Goal: Information Seeking & Learning: Learn about a topic

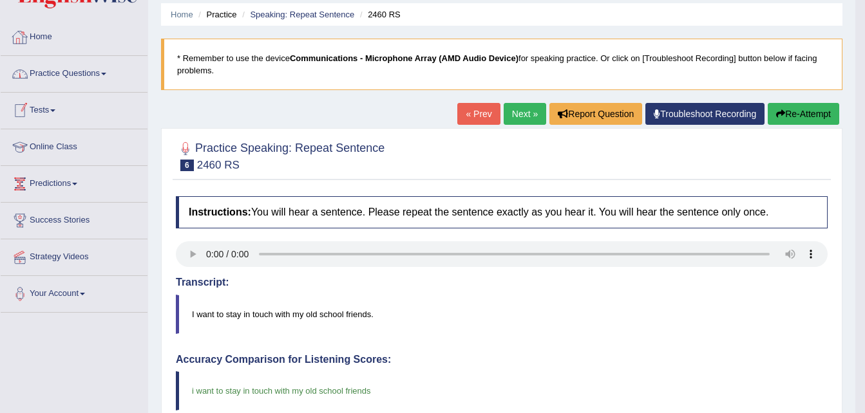
scroll to position [28, 0]
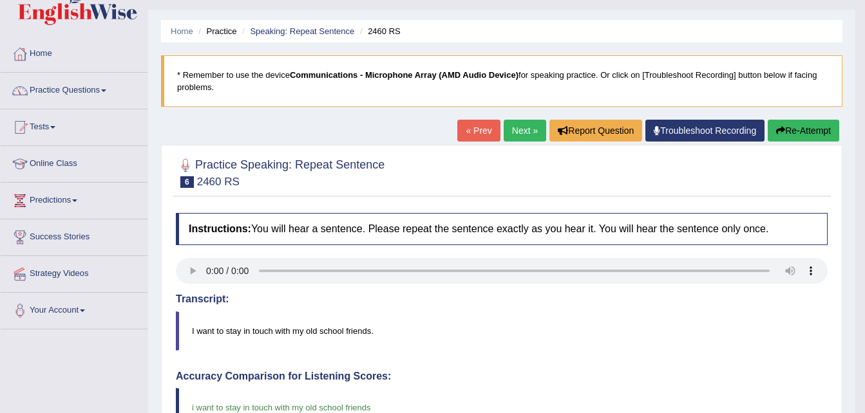
click at [85, 91] on link "Practice Questions" at bounding box center [74, 89] width 147 height 32
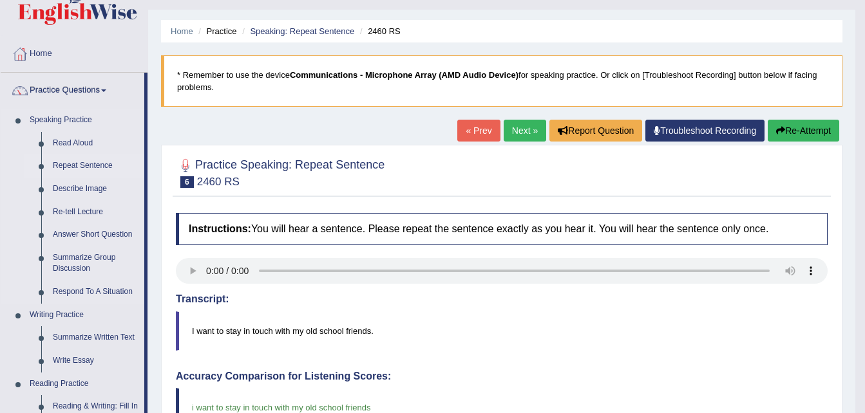
click at [85, 164] on link "Repeat Sentence" at bounding box center [95, 166] width 97 height 23
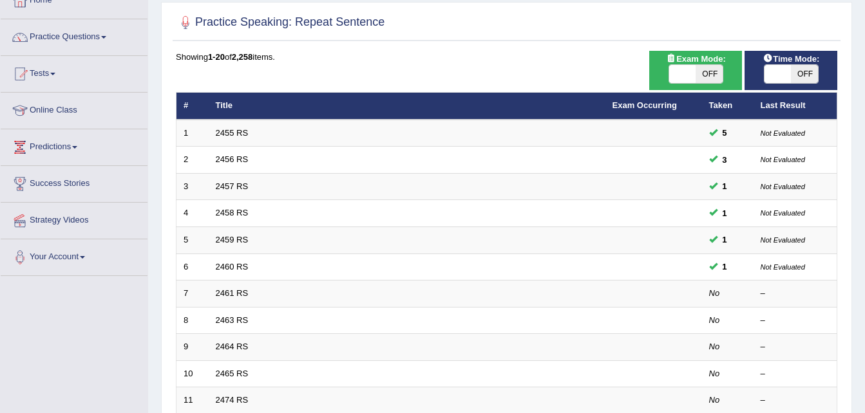
scroll to position [108, 0]
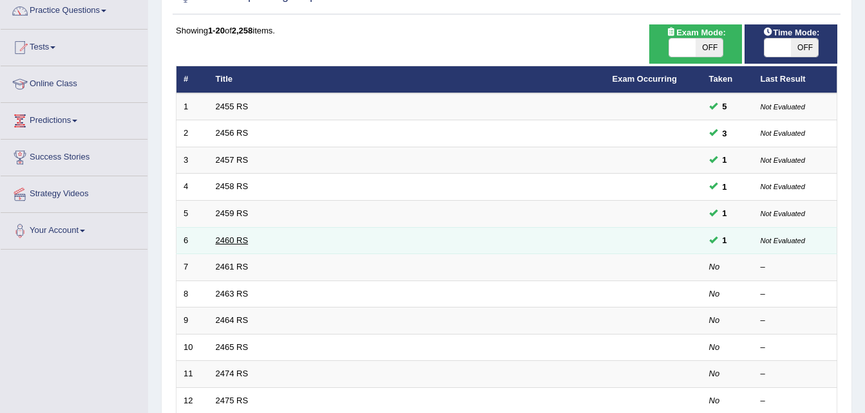
click at [226, 242] on link "2460 RS" at bounding box center [232, 241] width 33 height 10
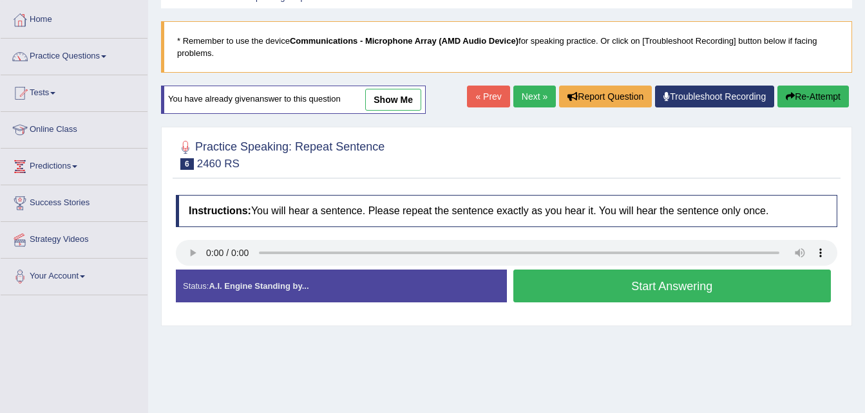
scroll to position [62, 0]
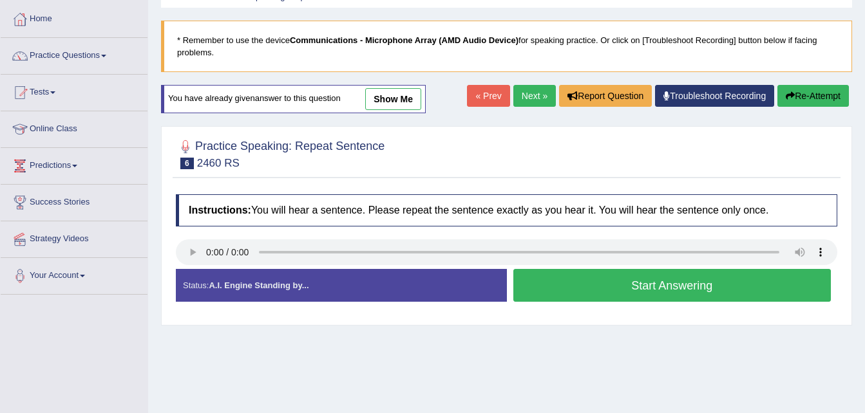
click at [552, 294] on button "Start Answering" at bounding box center [672, 285] width 318 height 33
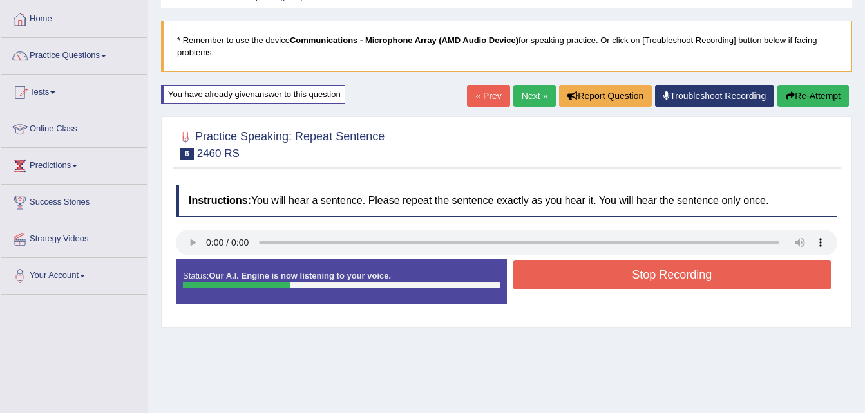
click at [583, 274] on button "Stop Recording" at bounding box center [672, 275] width 318 height 30
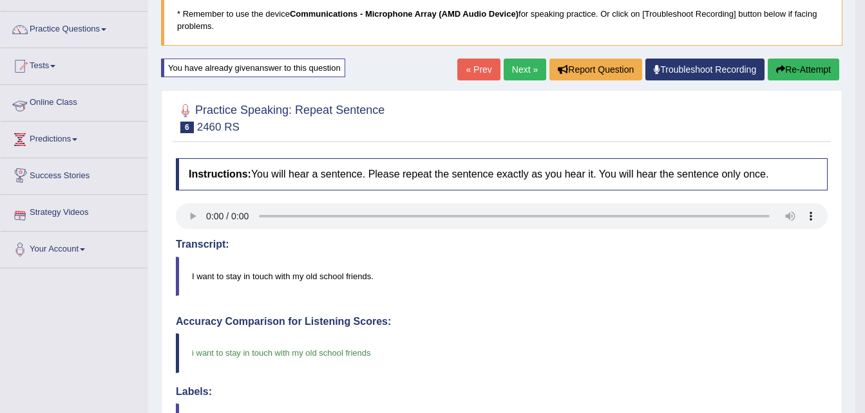
scroll to position [88, 0]
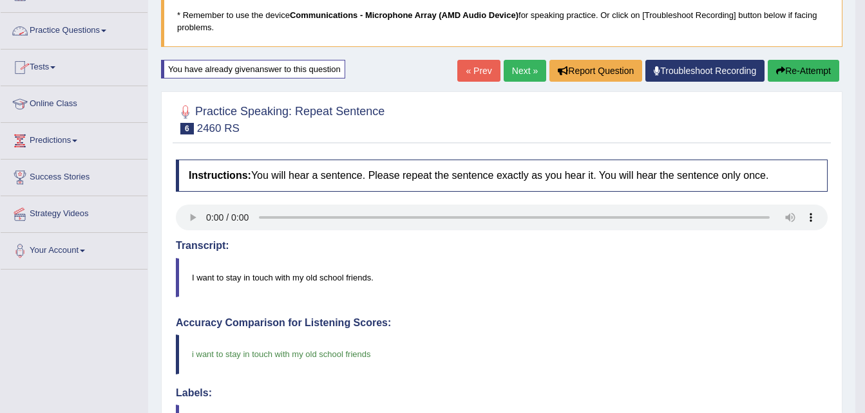
click at [95, 28] on link "Practice Questions" at bounding box center [74, 29] width 147 height 32
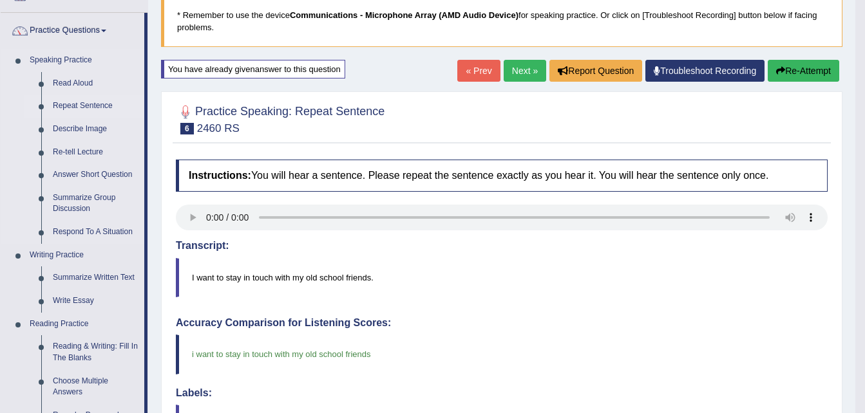
click at [67, 100] on link "Repeat Sentence" at bounding box center [95, 106] width 97 height 23
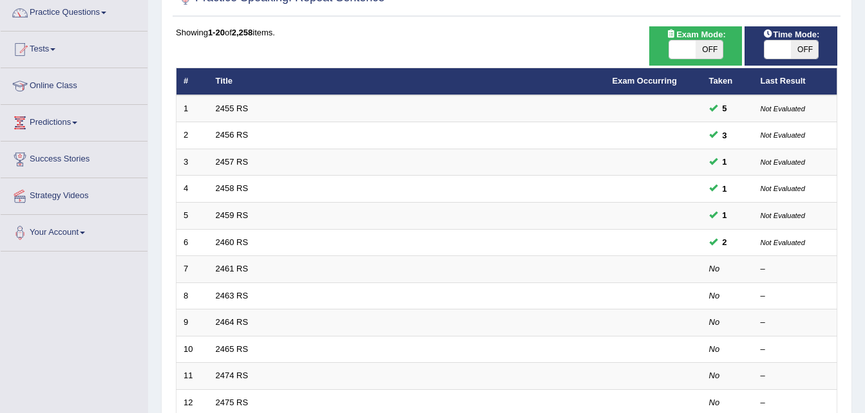
scroll to position [106, 0]
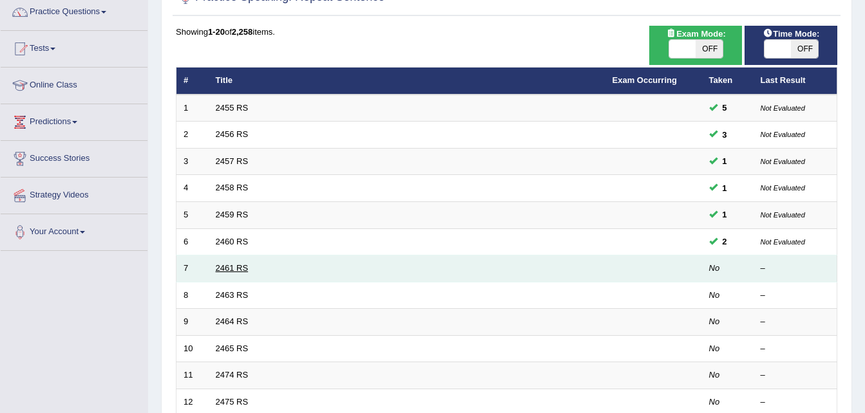
click at [233, 272] on link "2461 RS" at bounding box center [232, 268] width 33 height 10
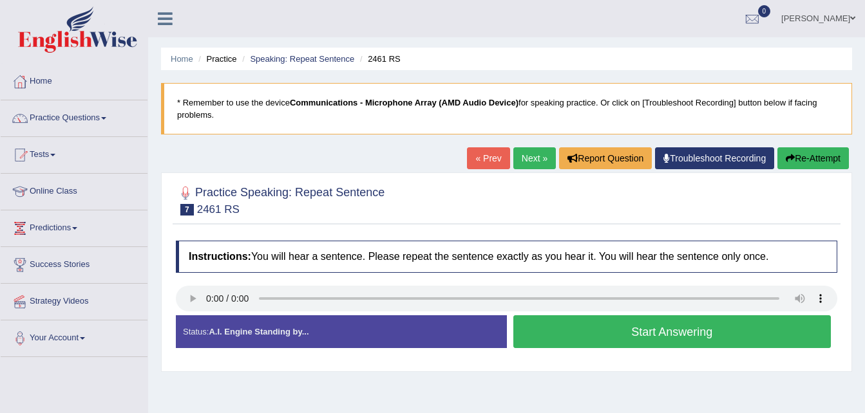
click at [582, 343] on button "Start Answering" at bounding box center [672, 332] width 318 height 33
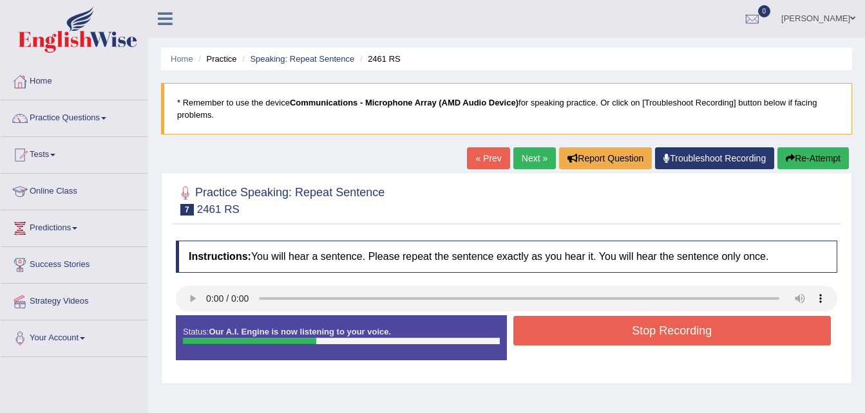
click at [582, 343] on button "Stop Recording" at bounding box center [672, 331] width 318 height 30
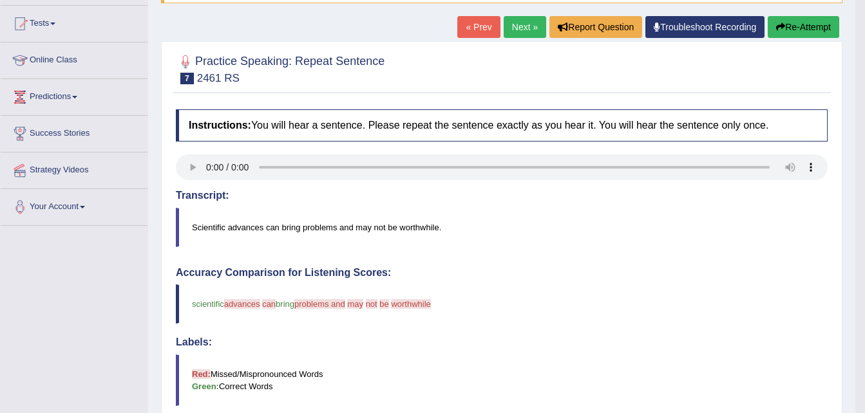
scroll to position [119, 0]
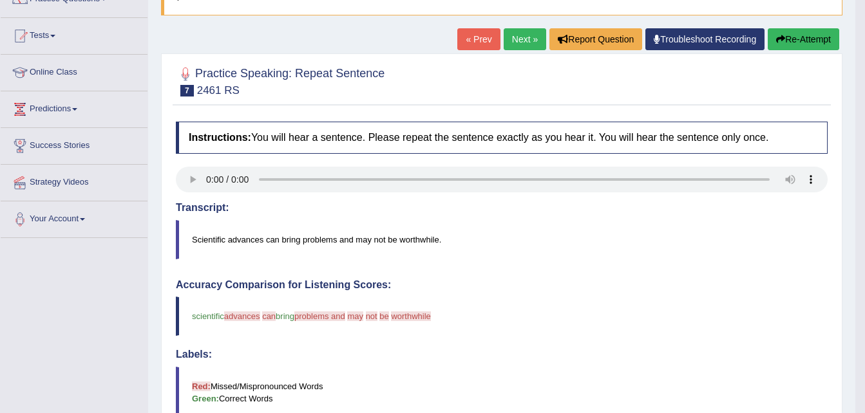
click at [806, 38] on button "Re-Attempt" at bounding box center [803, 39] width 71 height 22
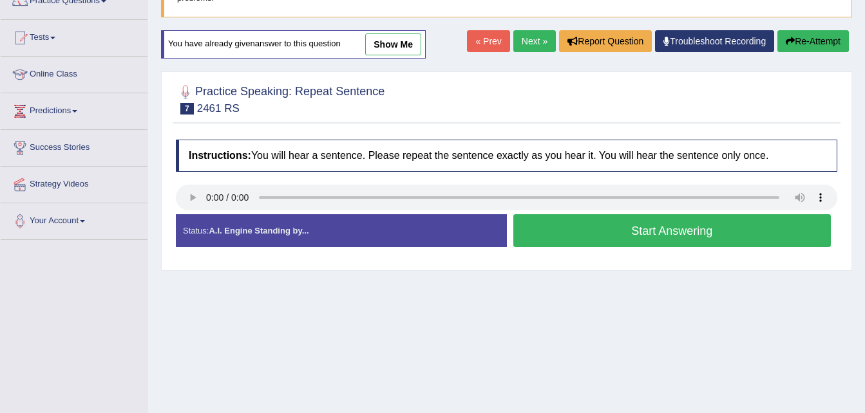
scroll to position [118, 0]
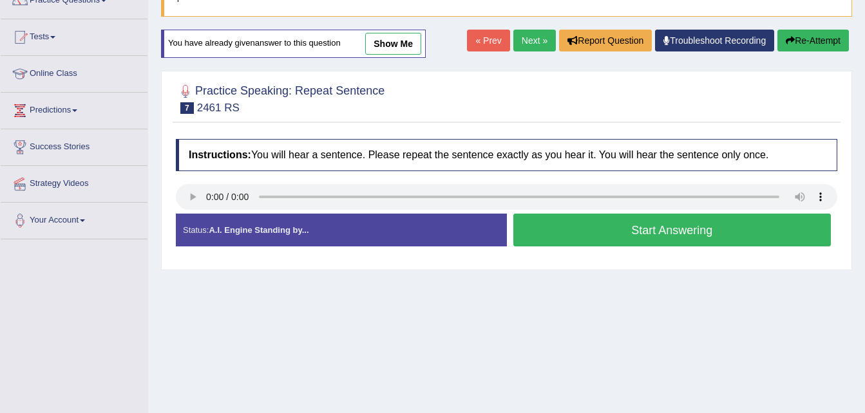
click at [640, 237] on button "Start Answering" at bounding box center [672, 230] width 318 height 33
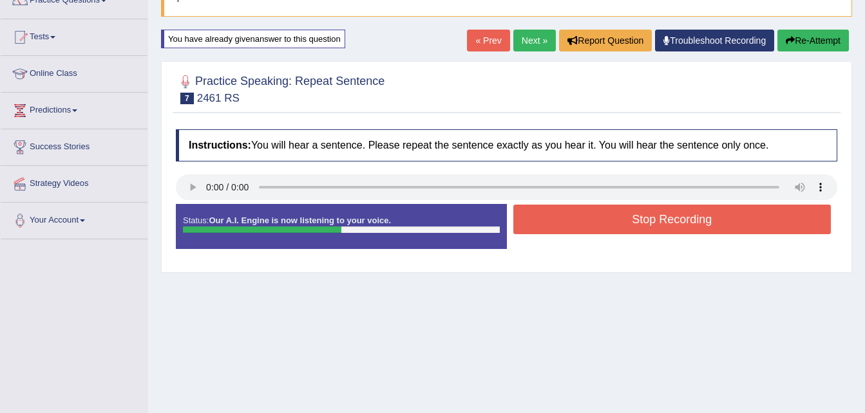
click at [646, 220] on button "Stop Recording" at bounding box center [672, 220] width 318 height 30
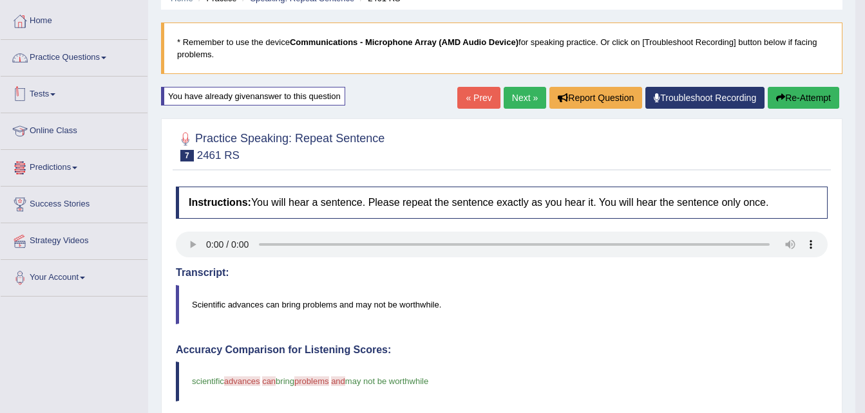
scroll to position [60, 0]
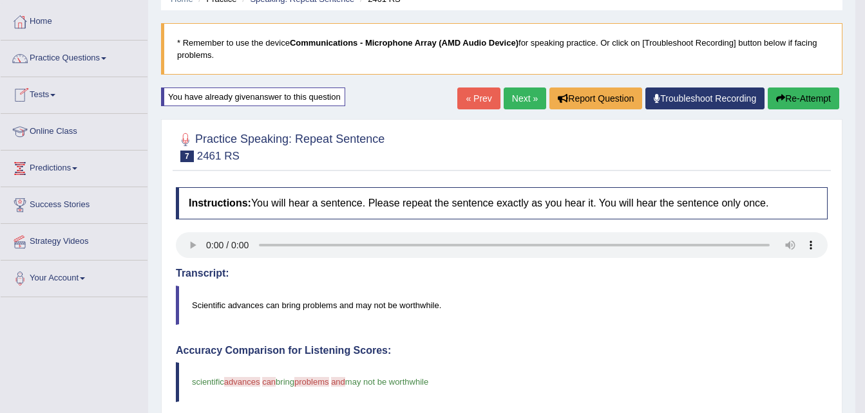
click at [71, 60] on link "Practice Questions" at bounding box center [74, 57] width 147 height 32
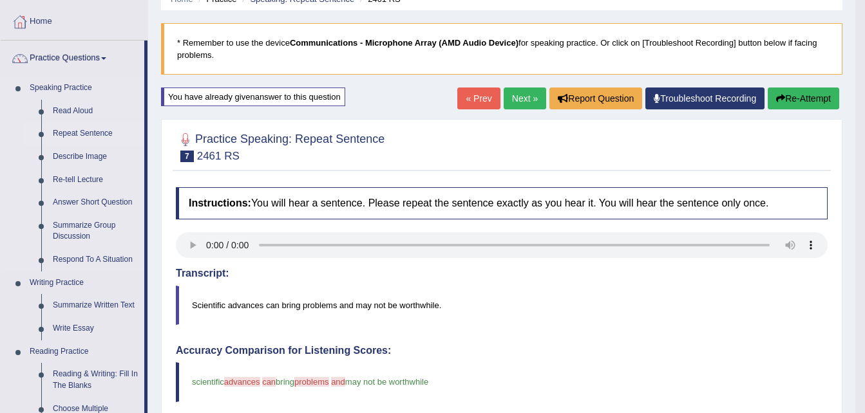
click at [79, 133] on link "Repeat Sentence" at bounding box center [95, 133] width 97 height 23
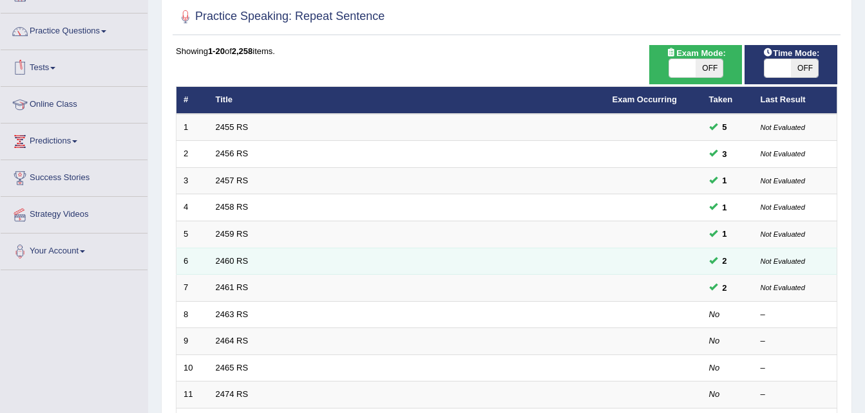
scroll to position [97, 0]
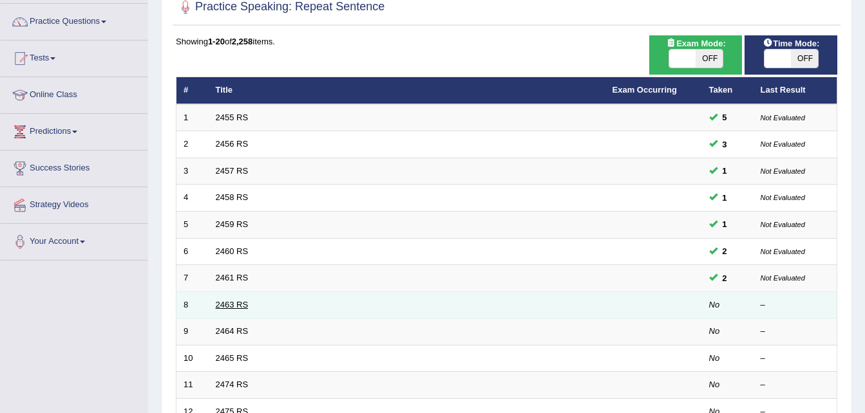
click at [236, 303] on link "2463 RS" at bounding box center [232, 305] width 33 height 10
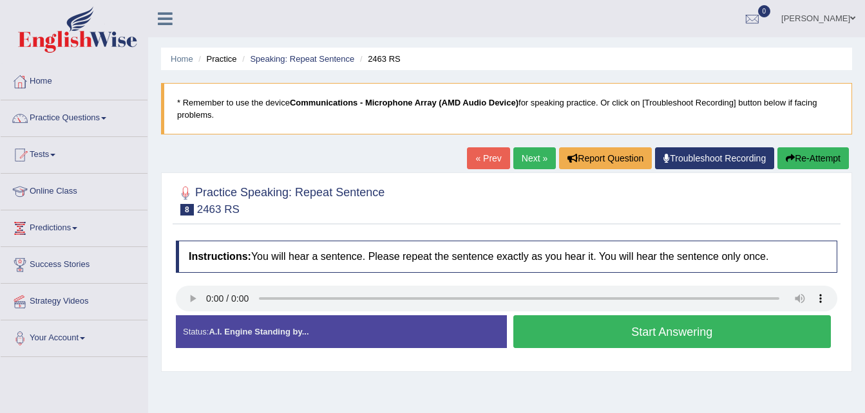
click at [599, 329] on button "Start Answering" at bounding box center [672, 332] width 318 height 33
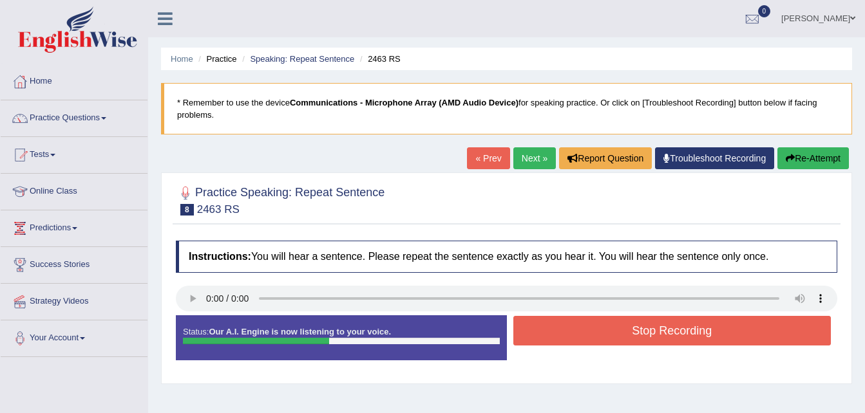
click at [599, 329] on button "Stop Recording" at bounding box center [672, 331] width 318 height 30
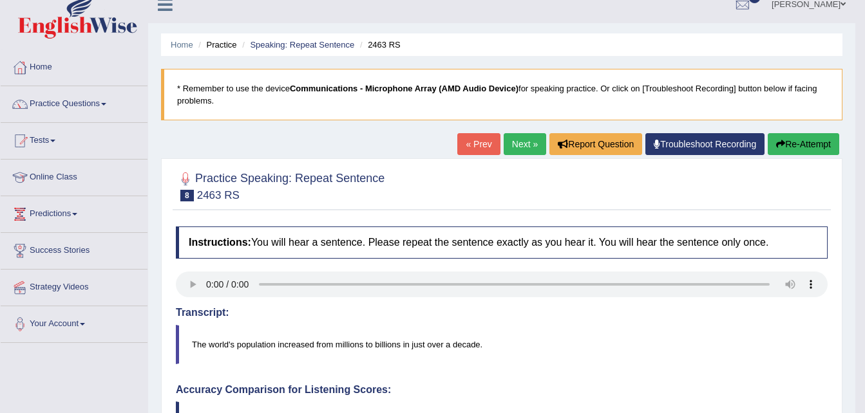
scroll to position [12, 0]
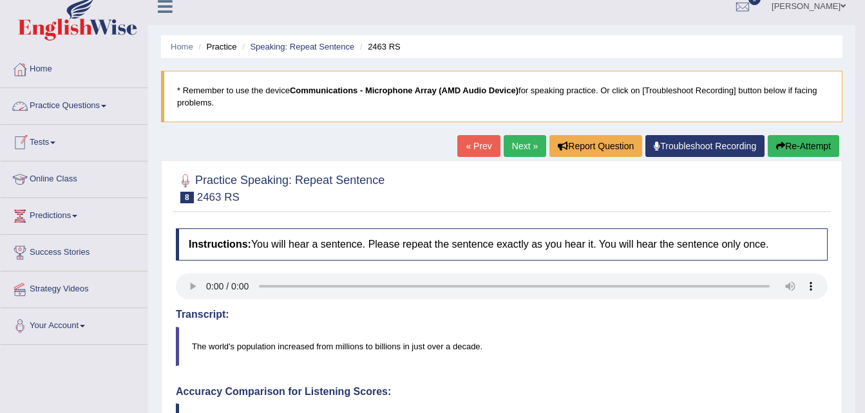
click at [90, 104] on link "Practice Questions" at bounding box center [74, 104] width 147 height 32
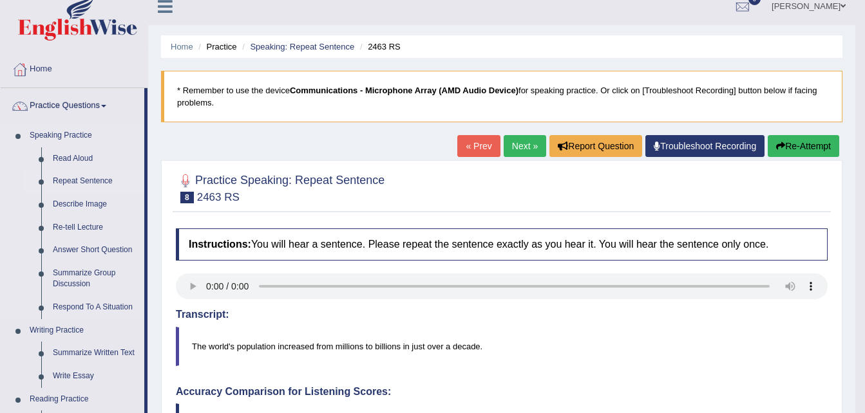
click at [87, 180] on link "Repeat Sentence" at bounding box center [95, 181] width 97 height 23
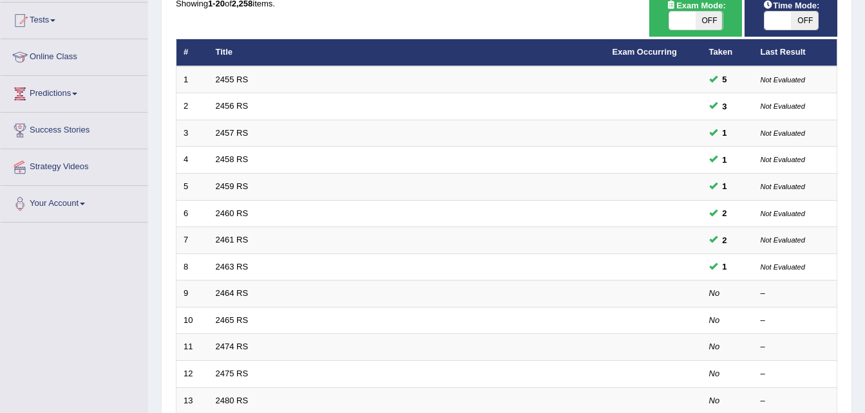
scroll to position [149, 0]
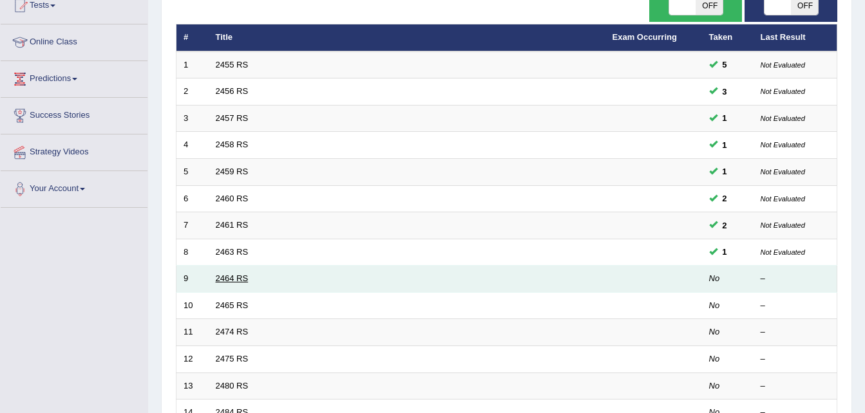
click at [231, 280] on link "2464 RS" at bounding box center [232, 279] width 33 height 10
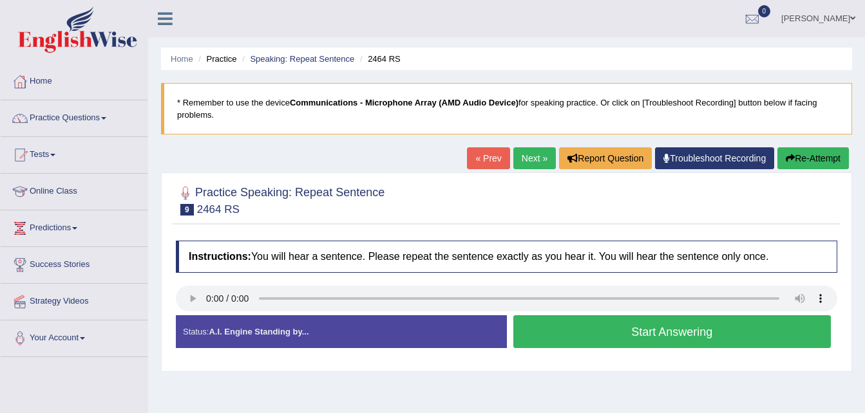
click at [585, 341] on button "Start Answering" at bounding box center [672, 332] width 318 height 33
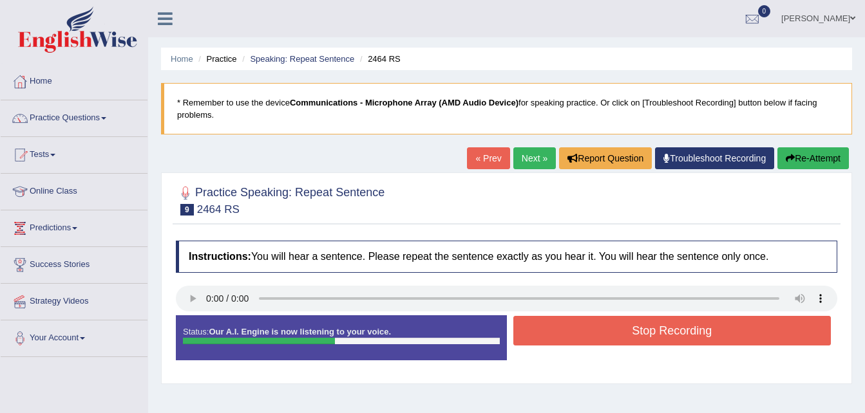
click at [585, 341] on button "Stop Recording" at bounding box center [672, 331] width 318 height 30
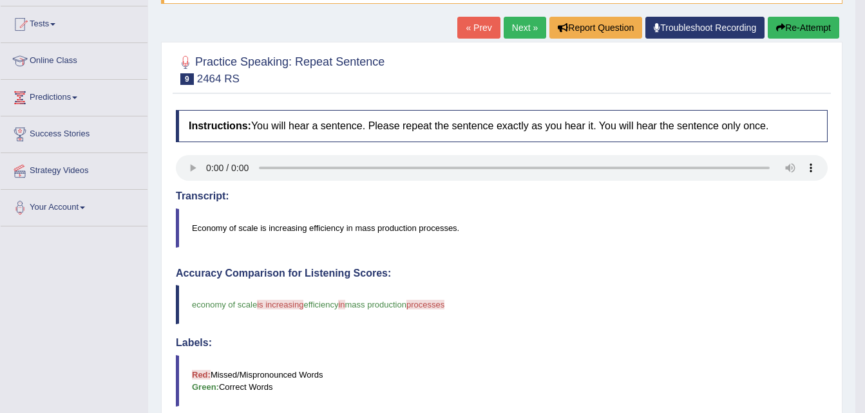
scroll to position [130, 0]
click at [797, 31] on button "Re-Attempt" at bounding box center [803, 28] width 71 height 22
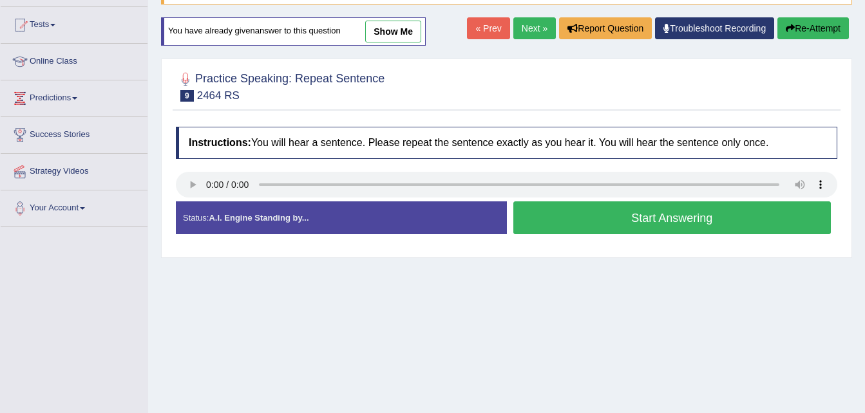
click at [587, 228] on button "Start Answering" at bounding box center [672, 218] width 318 height 33
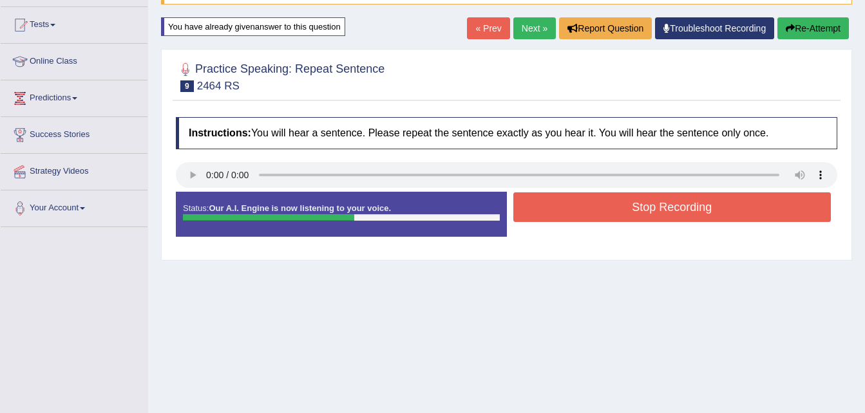
click at [829, 30] on button "Re-Attempt" at bounding box center [812, 28] width 71 height 22
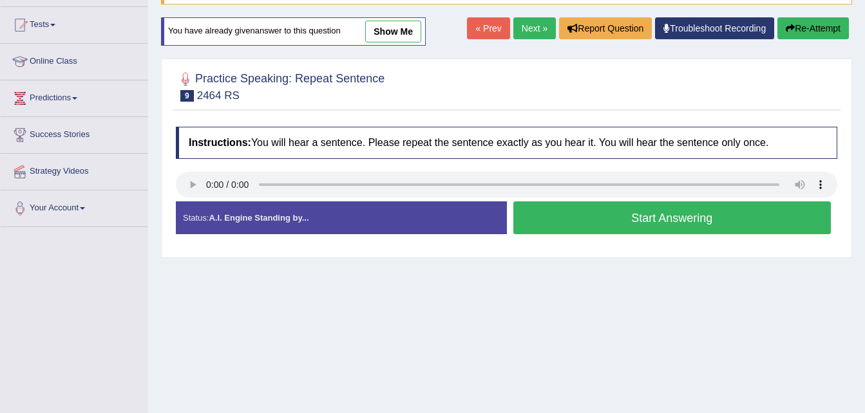
click at [716, 213] on button "Start Answering" at bounding box center [672, 218] width 318 height 33
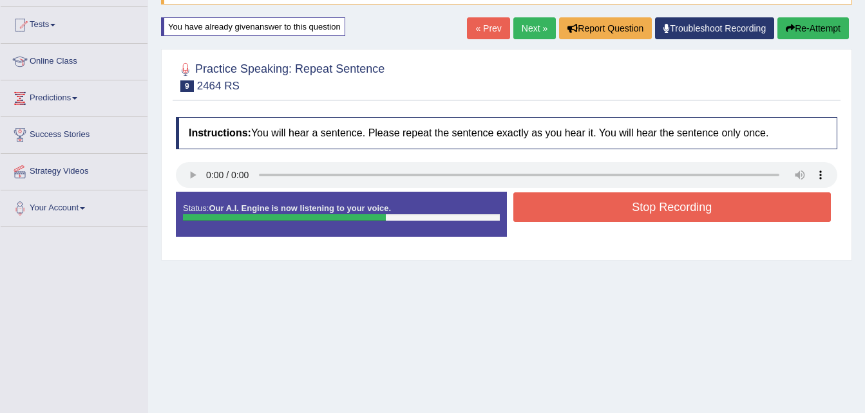
click at [826, 23] on button "Re-Attempt" at bounding box center [812, 28] width 71 height 22
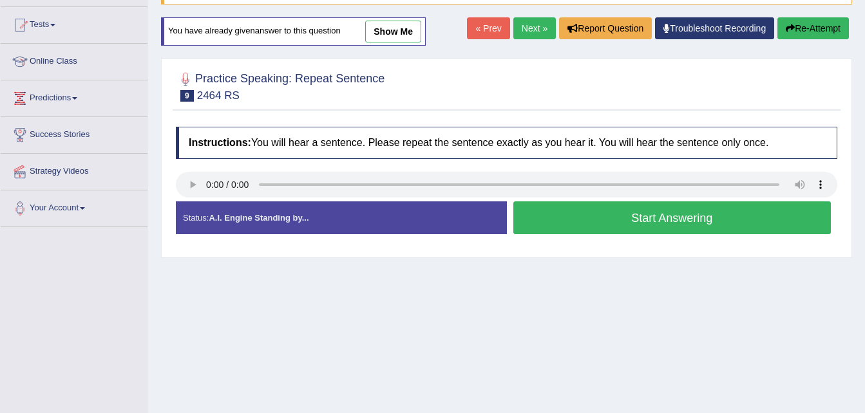
click at [679, 223] on button "Start Answering" at bounding box center [672, 218] width 318 height 33
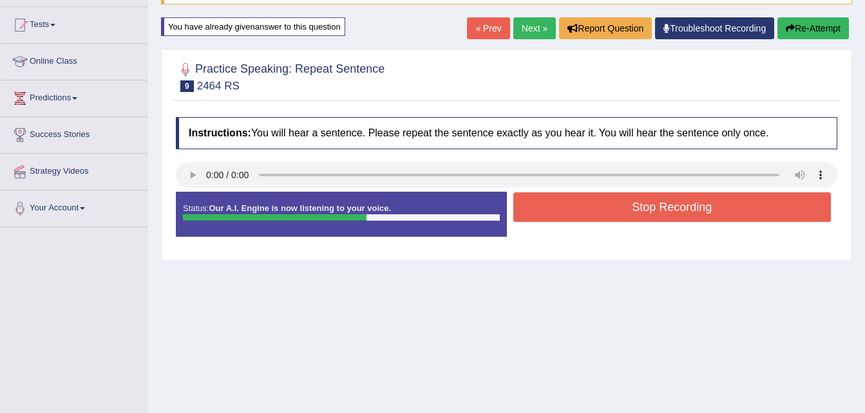
click at [682, 207] on button "Stop Recording" at bounding box center [672, 208] width 318 height 30
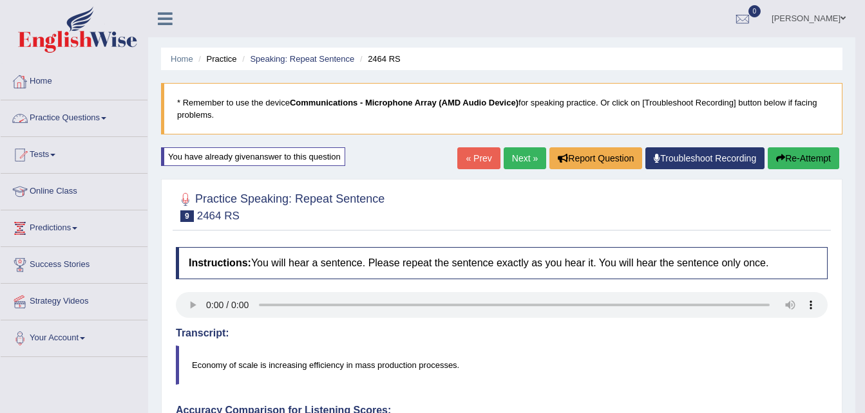
click at [83, 114] on link "Practice Questions" at bounding box center [74, 116] width 147 height 32
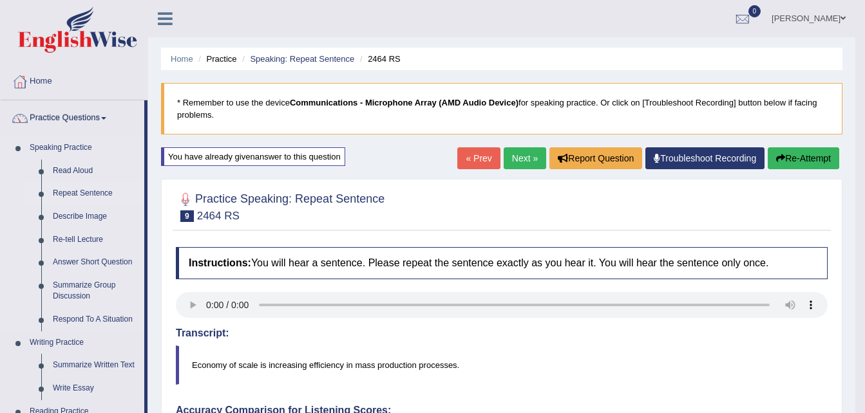
click at [82, 193] on link "Repeat Sentence" at bounding box center [95, 193] width 97 height 23
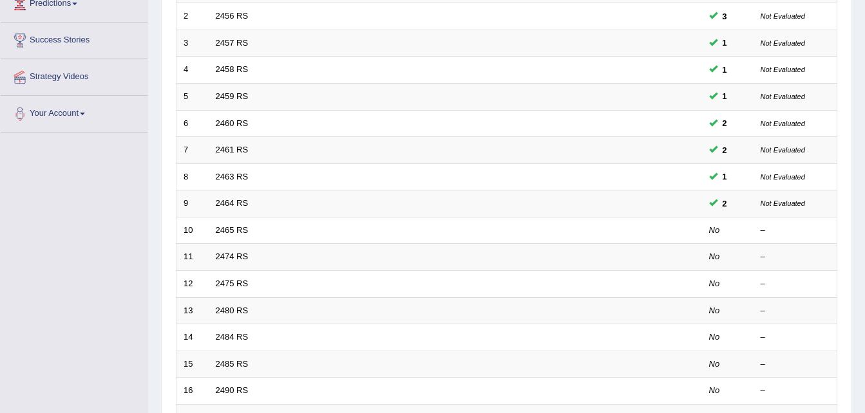
scroll to position [239, 0]
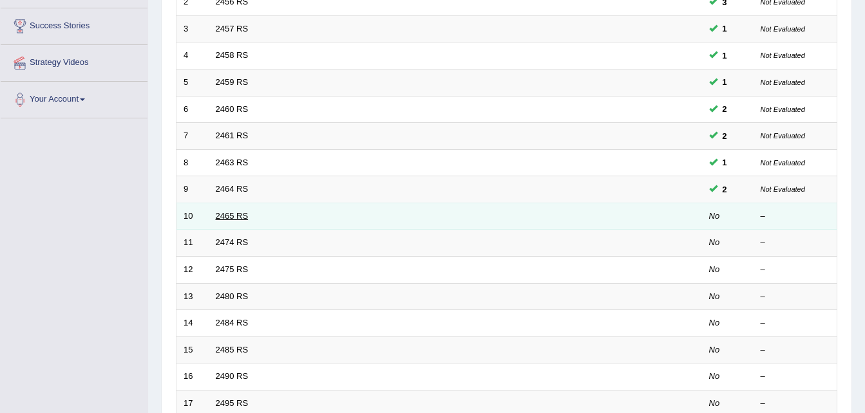
click at [228, 220] on link "2465 RS" at bounding box center [232, 216] width 33 height 10
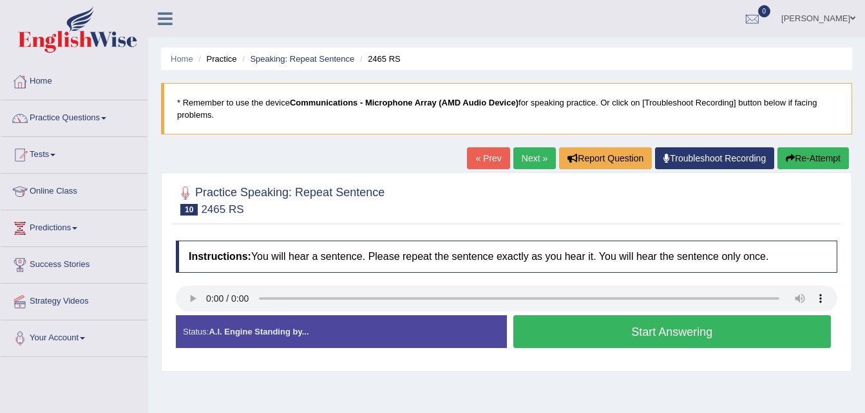
click at [600, 329] on button "Start Answering" at bounding box center [672, 332] width 318 height 33
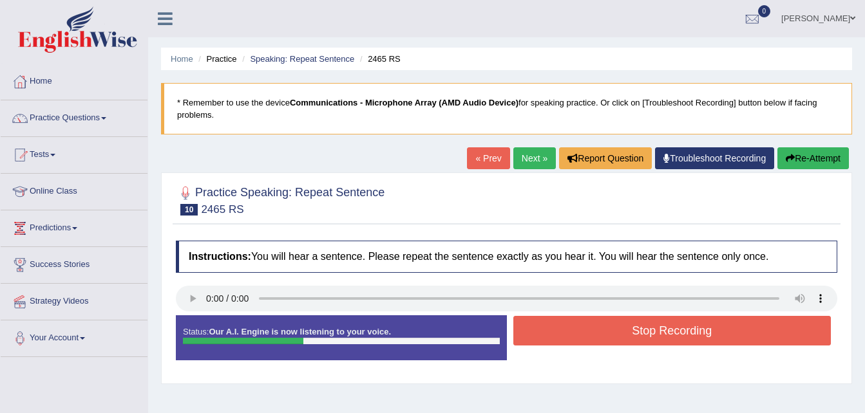
click at [600, 329] on button "Stop Recording" at bounding box center [672, 331] width 318 height 30
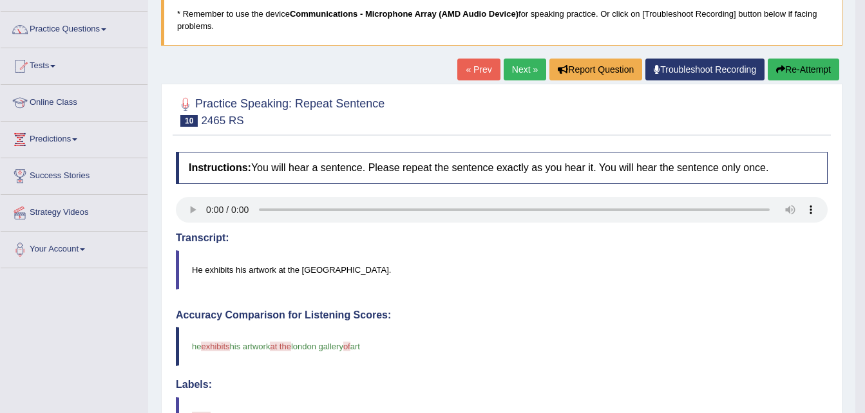
scroll to position [88, 0]
click at [781, 73] on icon "button" at bounding box center [780, 70] width 9 height 9
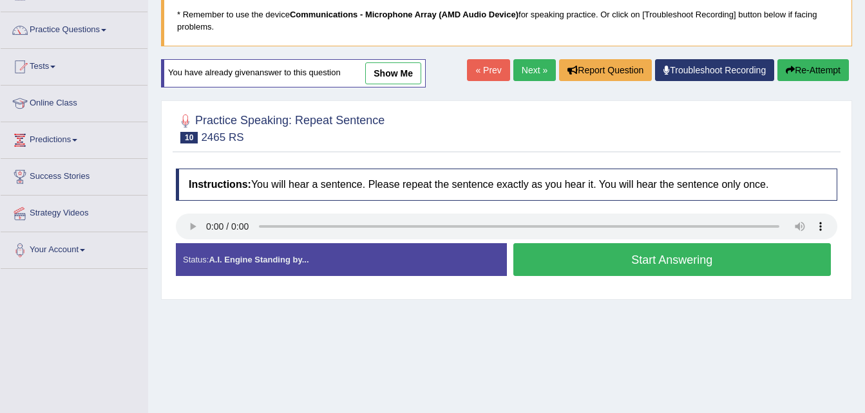
click at [683, 259] on button "Start Answering" at bounding box center [672, 259] width 318 height 33
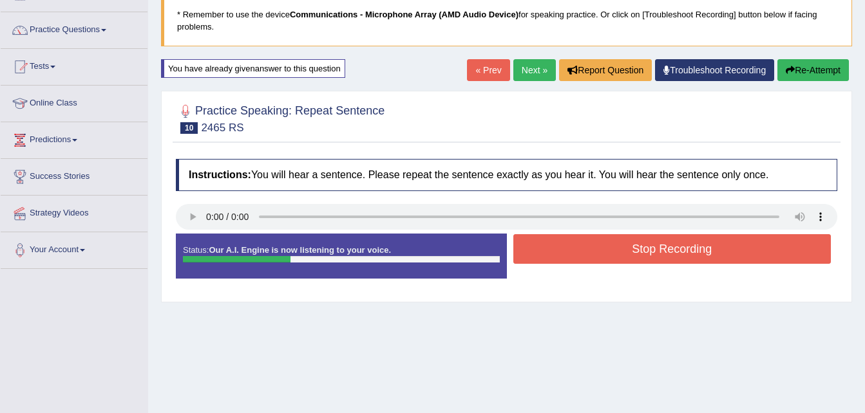
click at [683, 259] on button "Stop Recording" at bounding box center [672, 249] width 318 height 30
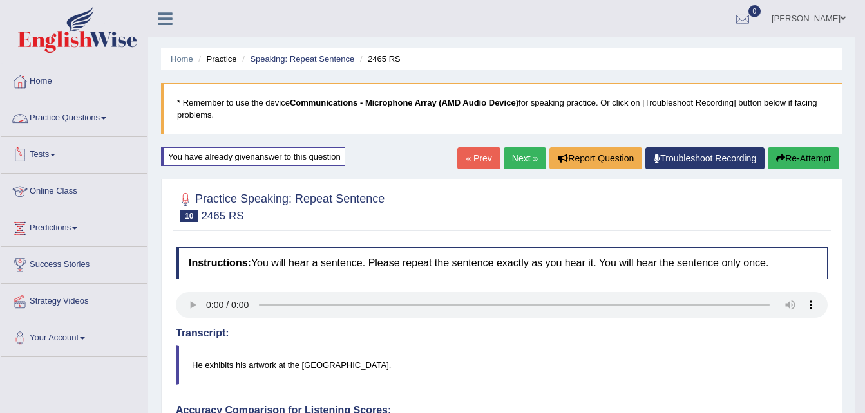
click at [95, 118] on link "Practice Questions" at bounding box center [74, 116] width 147 height 32
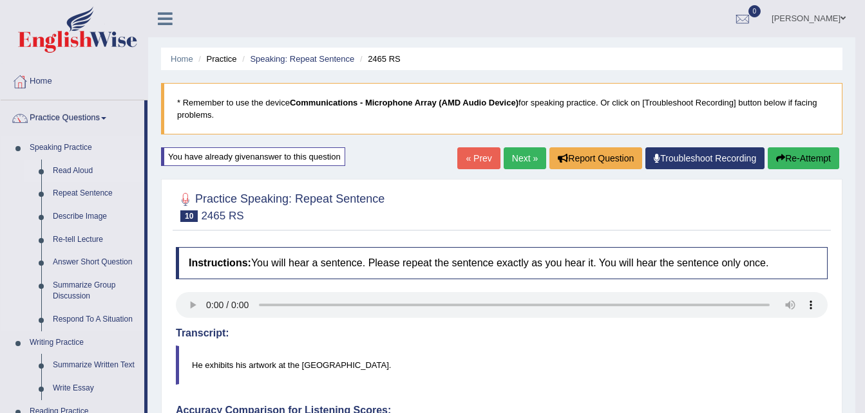
click at [77, 166] on link "Read Aloud" at bounding box center [95, 171] width 97 height 23
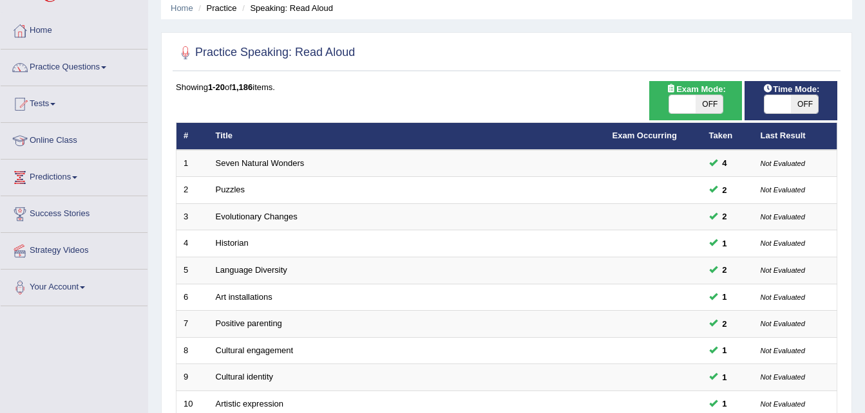
scroll to position [52, 0]
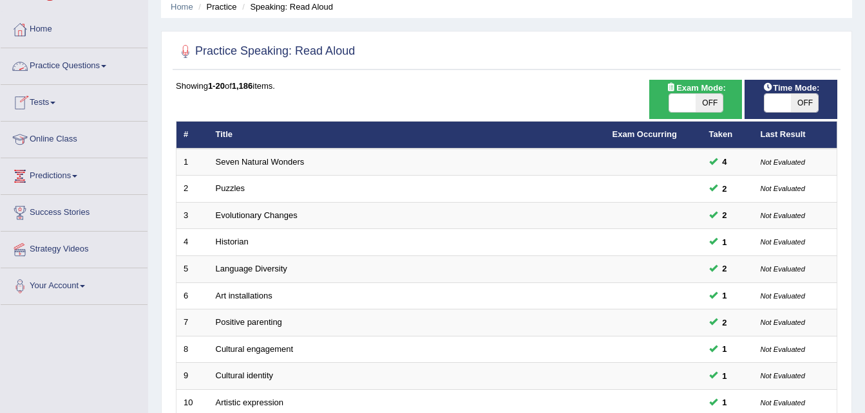
click at [79, 62] on link "Practice Questions" at bounding box center [74, 64] width 147 height 32
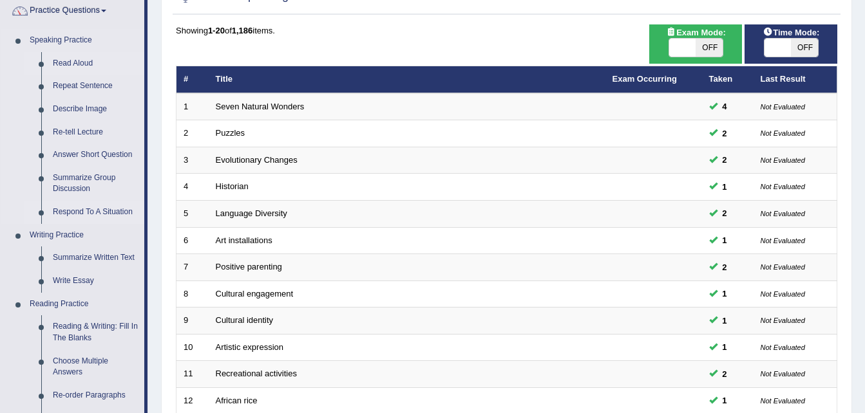
scroll to position [109, 0]
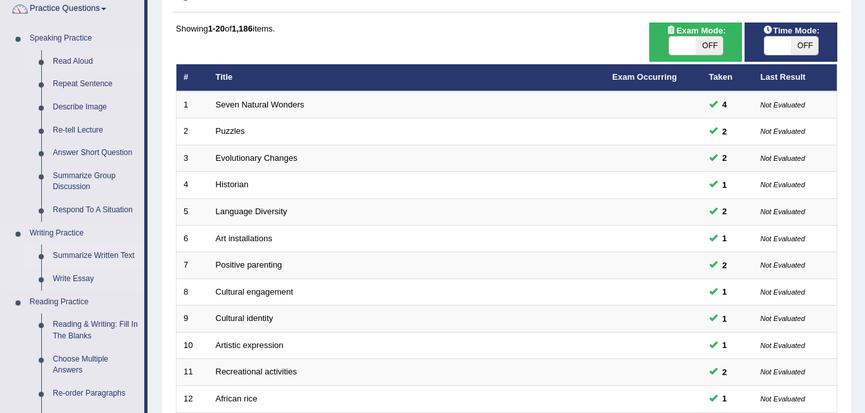
click at [84, 258] on link "Summarize Written Text" at bounding box center [95, 256] width 97 height 23
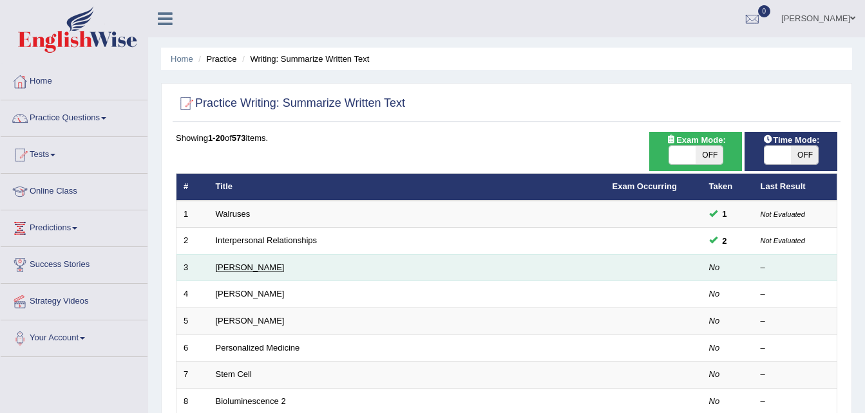
click at [248, 269] on link "[PERSON_NAME]" at bounding box center [250, 268] width 69 height 10
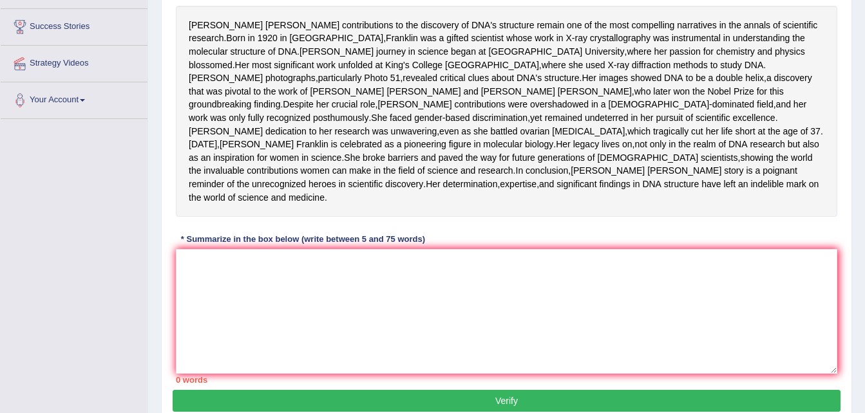
scroll to position [246, 0]
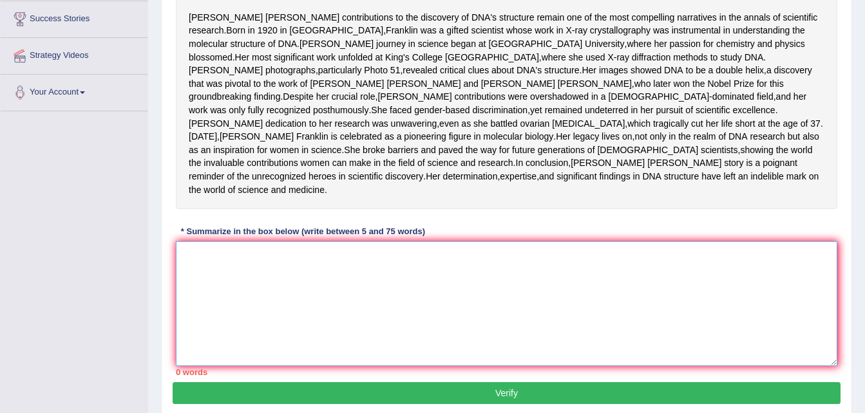
click at [231, 318] on textarea at bounding box center [506, 304] width 661 height 125
type textarea "r"
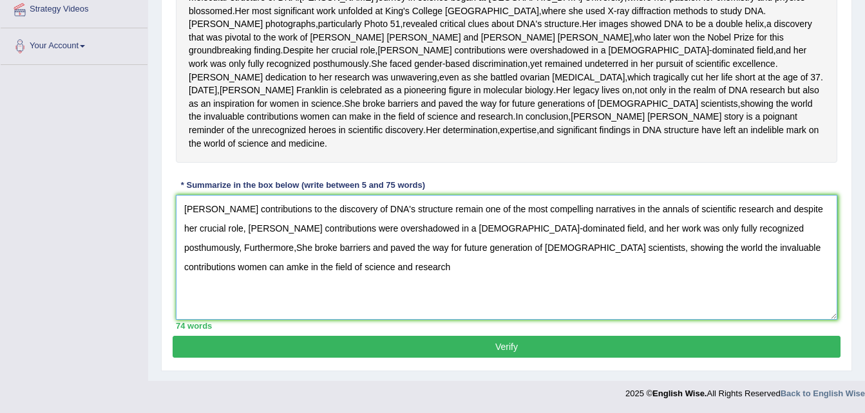
scroll to position [345, 0]
type textarea "Rosalind Franklin's contributions to the discovery of DNA's structure remain on…"
click at [380, 345] on button "Verify" at bounding box center [507, 347] width 668 height 22
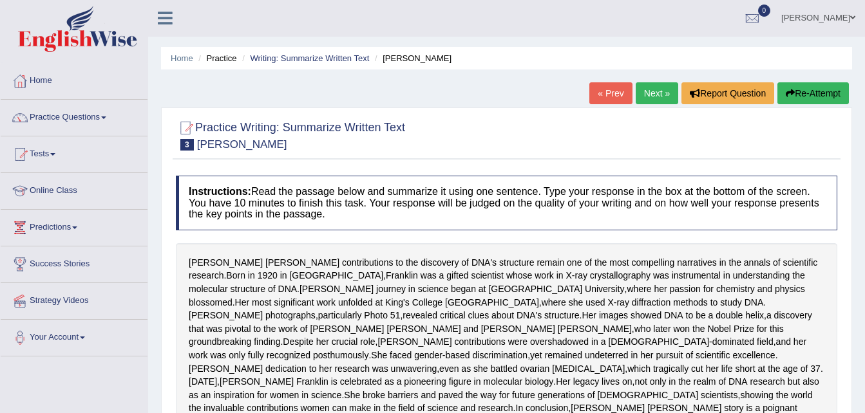
scroll to position [0, 0]
click at [93, 111] on link "Practice Questions" at bounding box center [74, 116] width 147 height 32
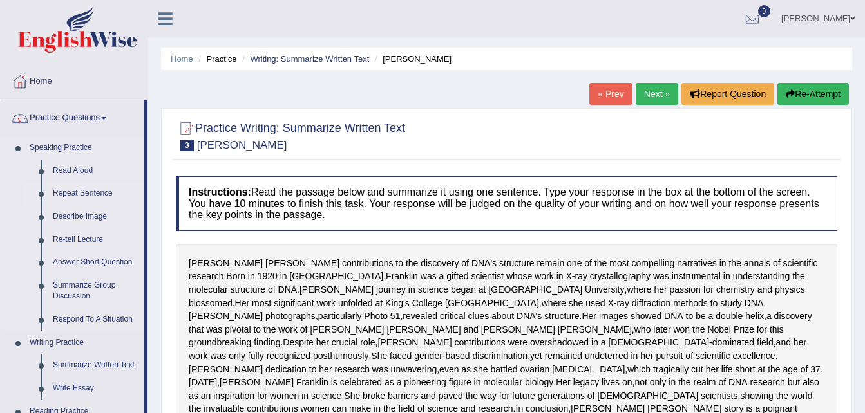
click at [81, 190] on link "Repeat Sentence" at bounding box center [95, 193] width 97 height 23
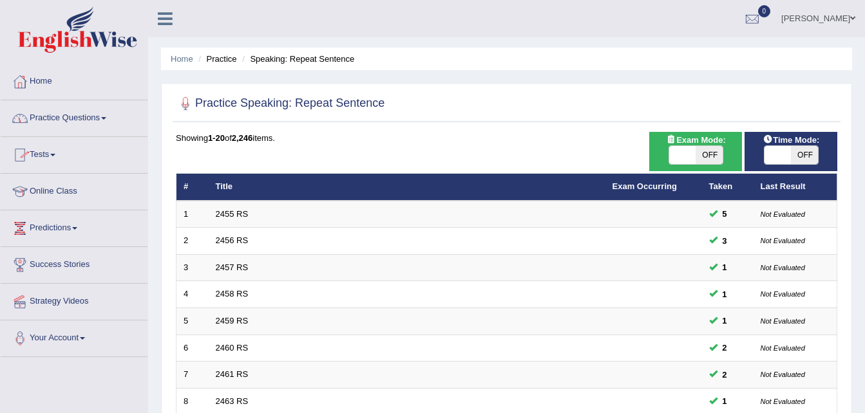
click at [100, 120] on link "Practice Questions" at bounding box center [74, 116] width 147 height 32
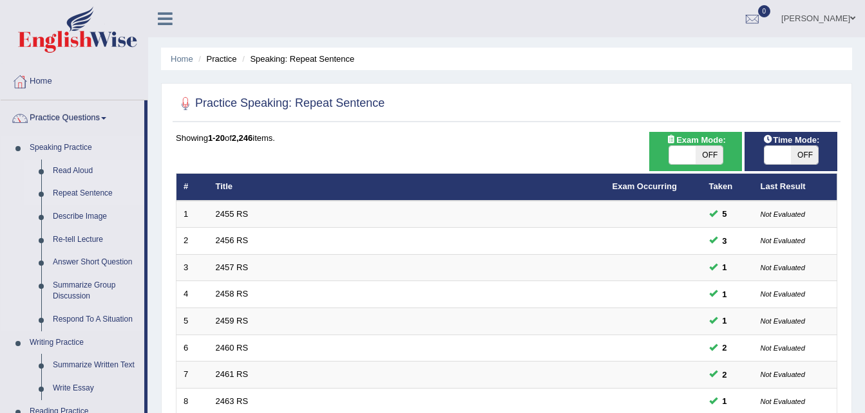
click at [79, 171] on link "Read Aloud" at bounding box center [95, 171] width 97 height 23
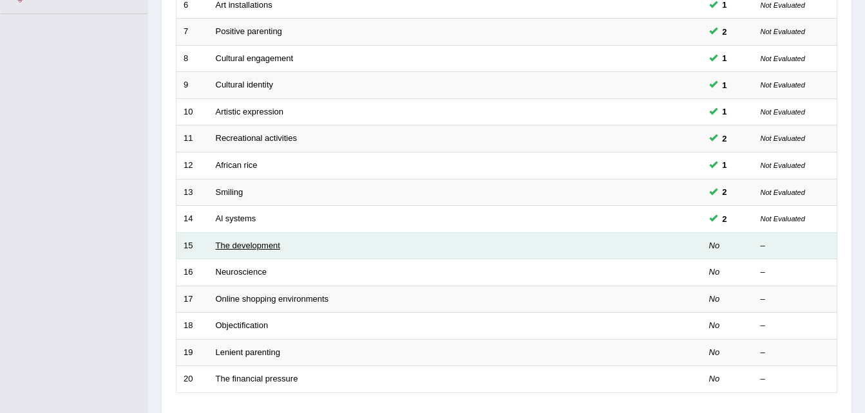
click at [274, 244] on link "The development" at bounding box center [248, 246] width 64 height 10
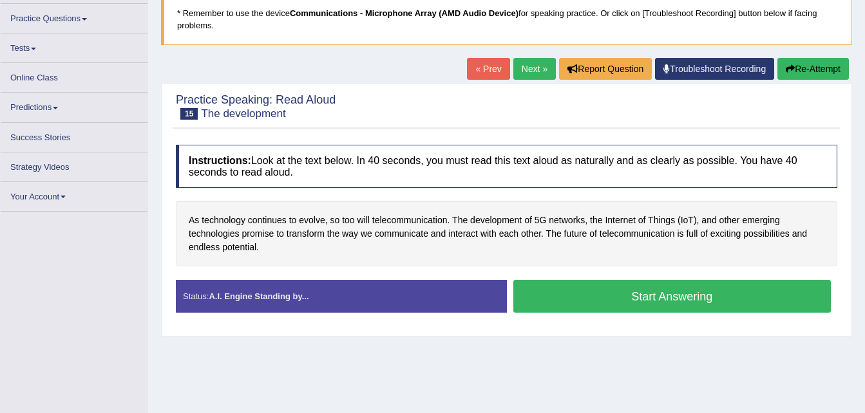
scroll to position [90, 0]
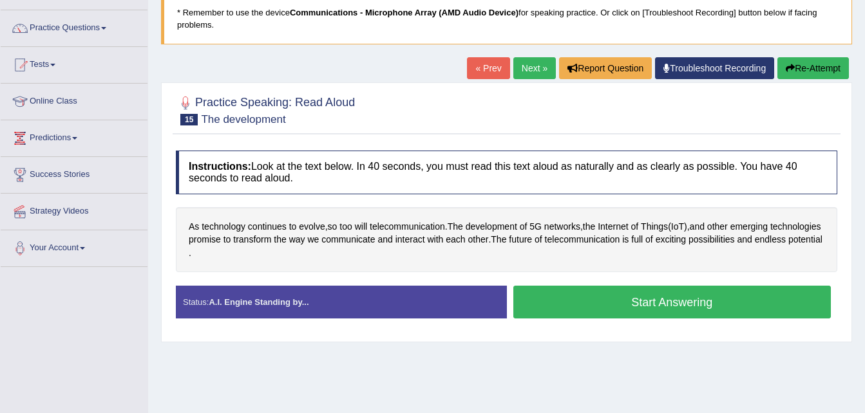
click at [587, 297] on button "Start Answering" at bounding box center [672, 302] width 318 height 33
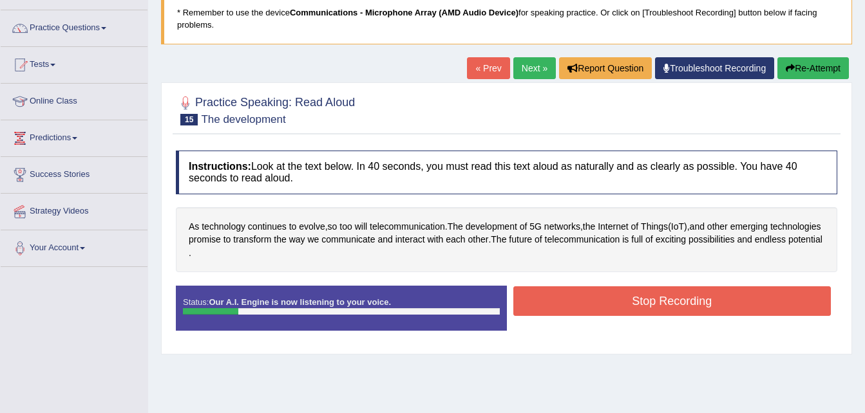
click at [815, 71] on button "Re-Attempt" at bounding box center [812, 68] width 71 height 22
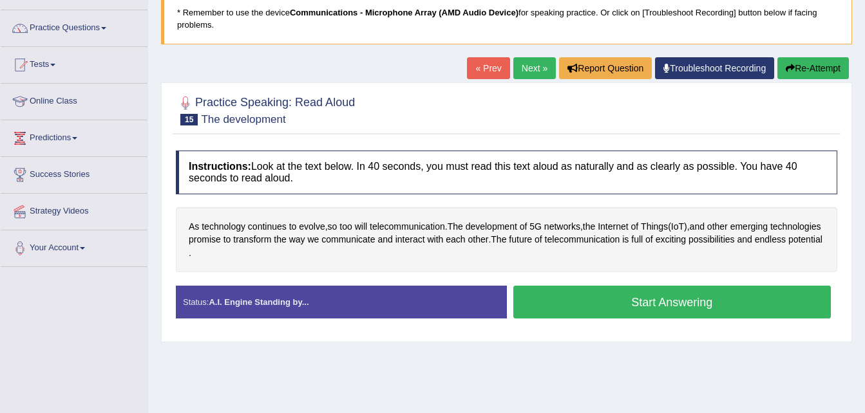
click at [630, 296] on button "Start Answering" at bounding box center [672, 302] width 318 height 33
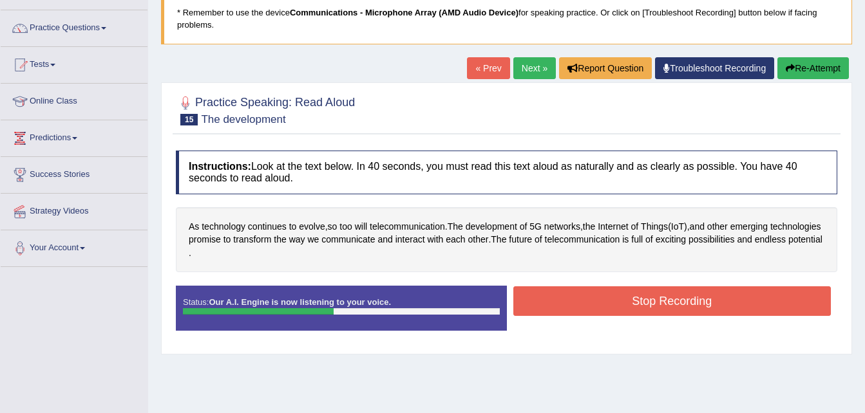
click at [630, 296] on button "Stop Recording" at bounding box center [672, 302] width 318 height 30
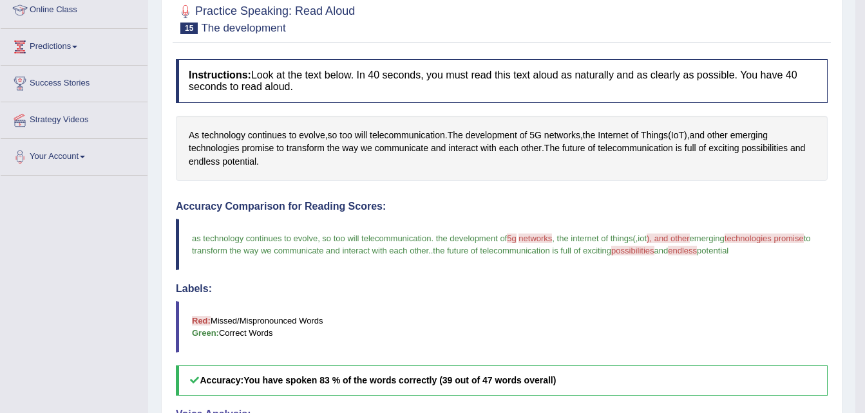
scroll to position [181, 0]
click at [778, 149] on span "possibilities" at bounding box center [765, 149] width 46 height 14
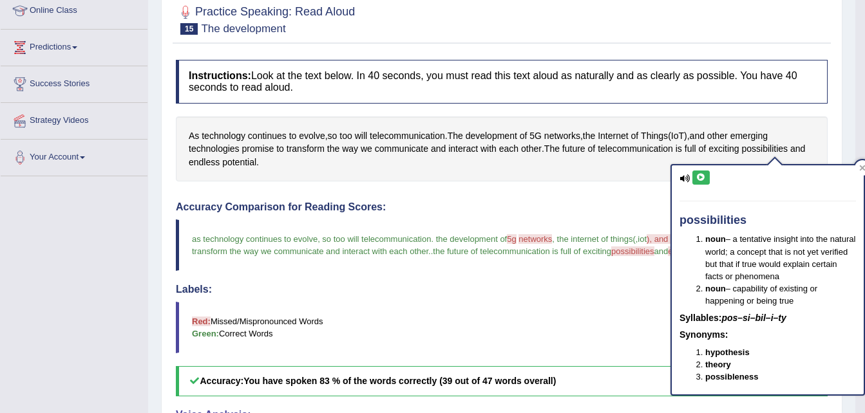
click at [691, 174] on div "possibilities noun – a tentative insight into the natural world; a concept that…" at bounding box center [768, 281] width 192 height 230
click at [701, 176] on icon at bounding box center [701, 178] width 10 height 8
click at [639, 210] on h4 "Accuracy Comparison for Reading Scores:" at bounding box center [502, 208] width 652 height 12
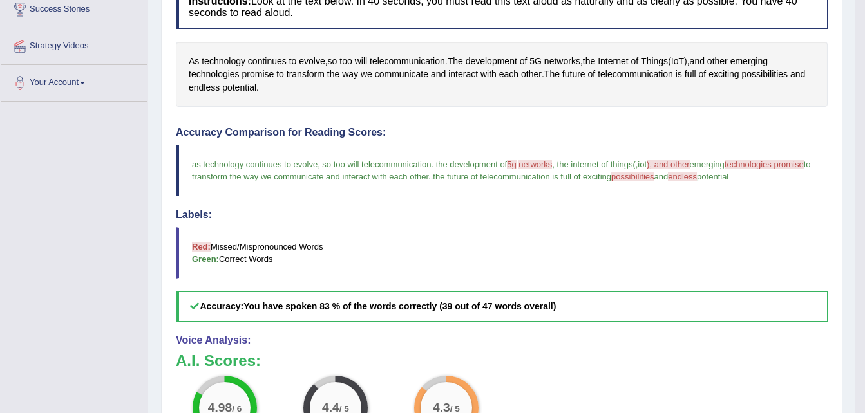
scroll to position [255, 0]
click at [220, 88] on span "endless" at bounding box center [204, 89] width 31 height 14
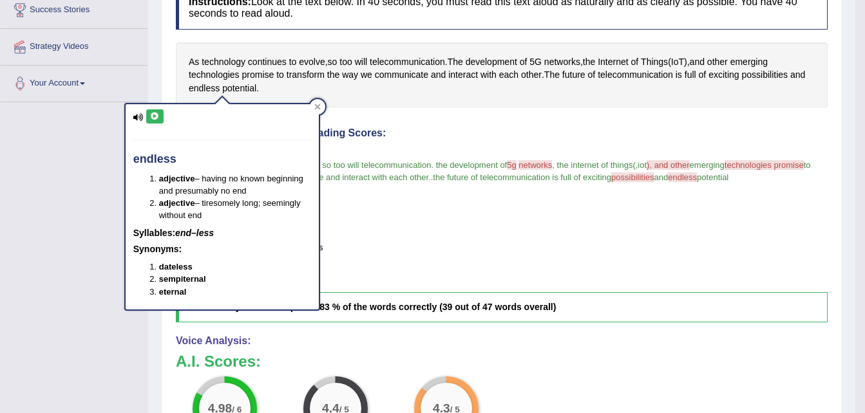
click at [153, 131] on div "endless adjective – having no known beginning and presumably no end adjective –…" at bounding box center [222, 206] width 193 height 205
click at [158, 118] on icon at bounding box center [155, 117] width 10 height 8
click at [316, 104] on icon at bounding box center [317, 107] width 6 height 6
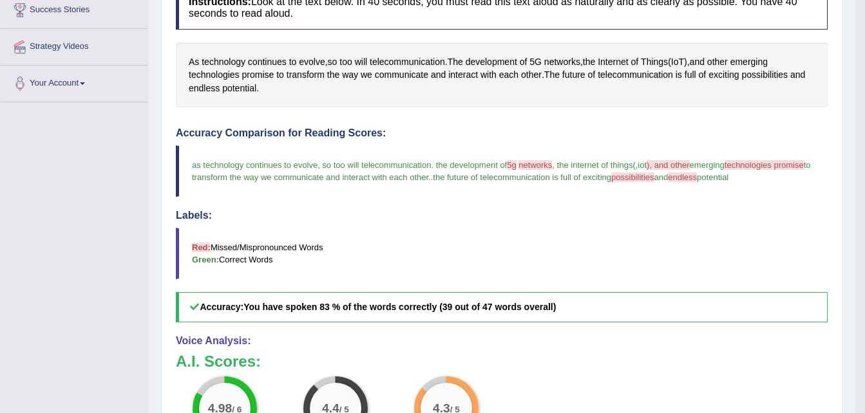
click at [531, 164] on span "networks" at bounding box center [534, 165] width 33 height 10
click at [564, 60] on span "networks" at bounding box center [562, 62] width 36 height 14
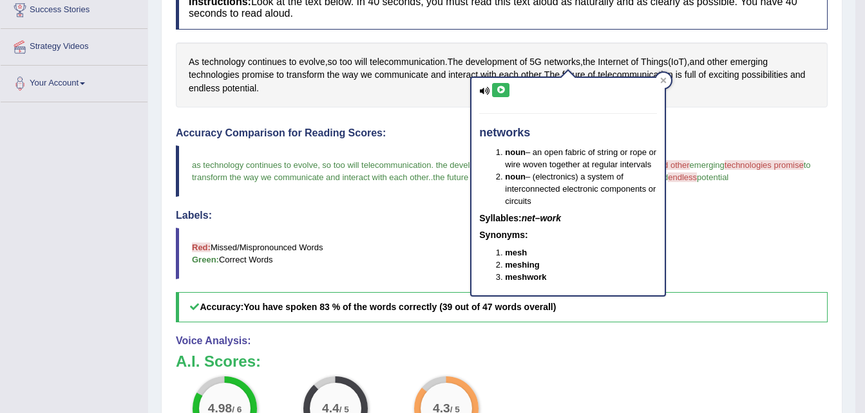
click at [504, 91] on icon at bounding box center [501, 90] width 10 height 8
click at [397, 128] on h4 "Accuracy Comparison for Reading Scores:" at bounding box center [502, 134] width 652 height 12
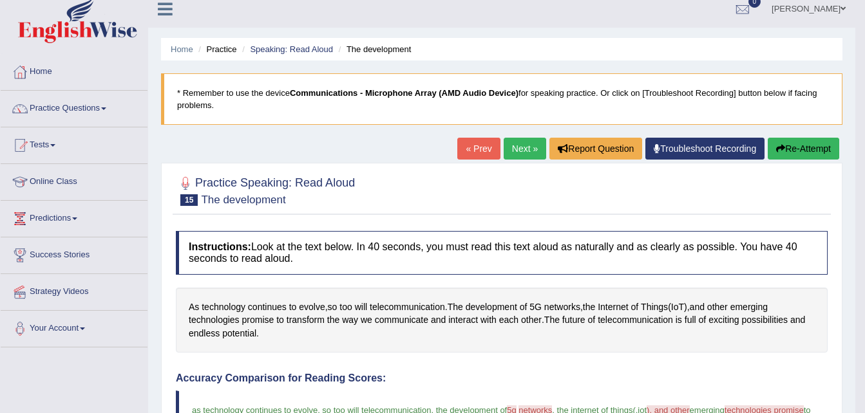
scroll to position [0, 0]
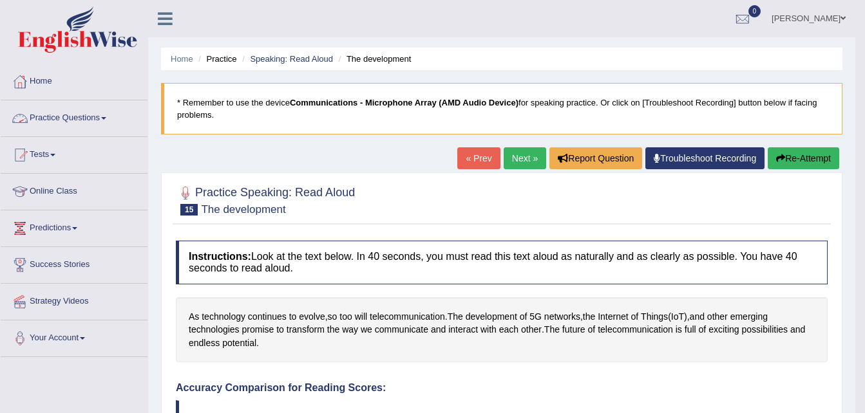
click at [77, 117] on link "Practice Questions" at bounding box center [74, 116] width 147 height 32
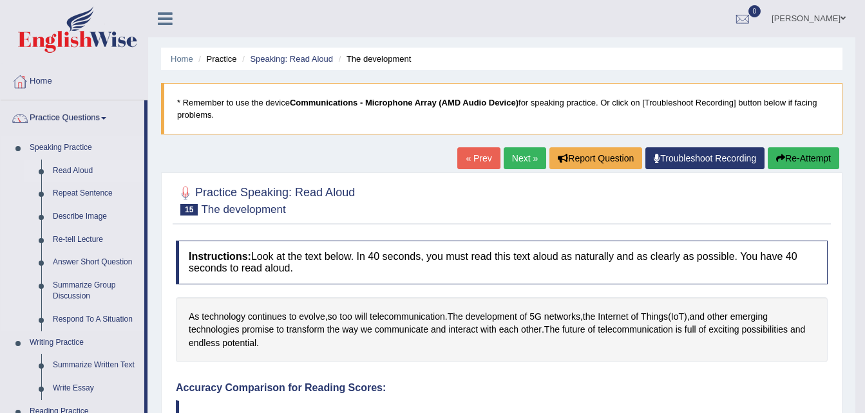
click at [84, 169] on link "Read Aloud" at bounding box center [95, 171] width 97 height 23
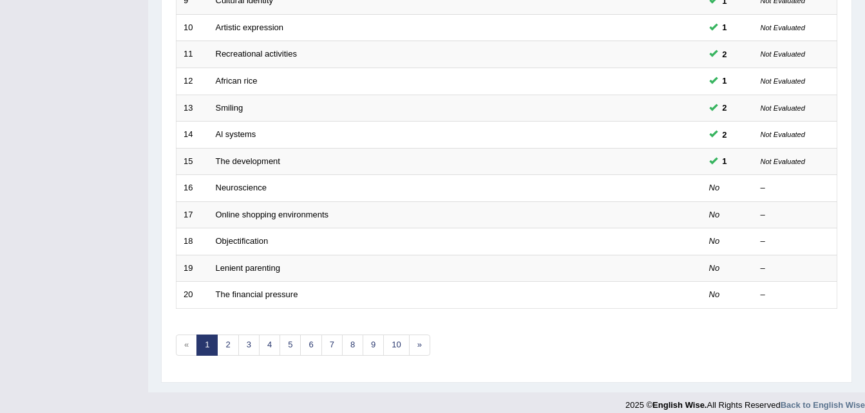
scroll to position [439, 0]
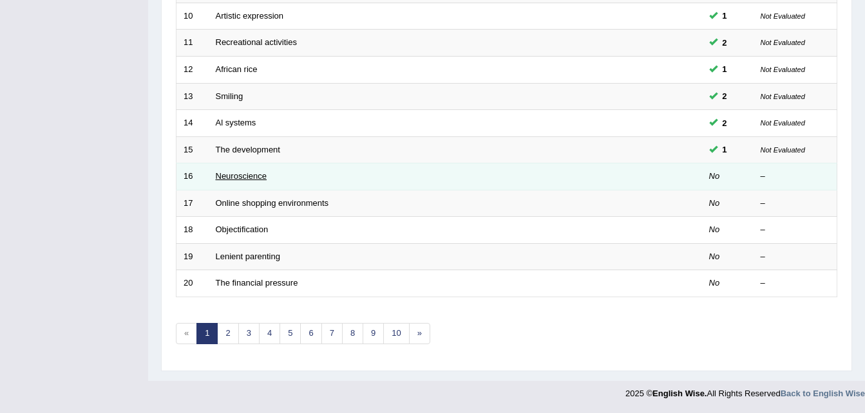
click at [223, 180] on link "Neuroscience" at bounding box center [242, 176] width 52 height 10
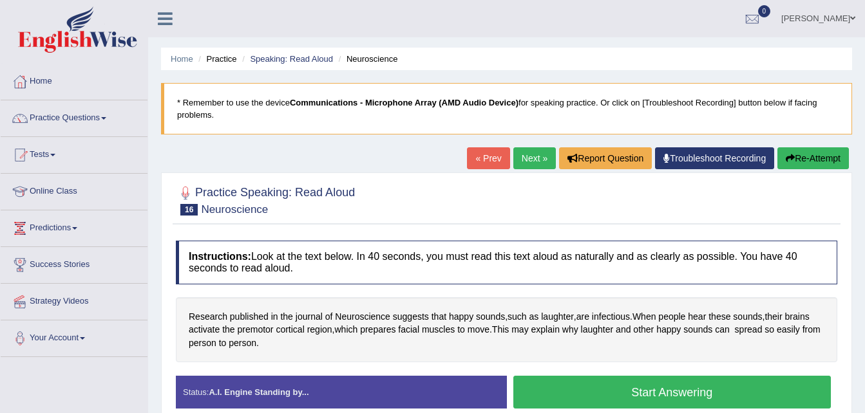
click at [568, 394] on button "Start Answering" at bounding box center [672, 392] width 318 height 33
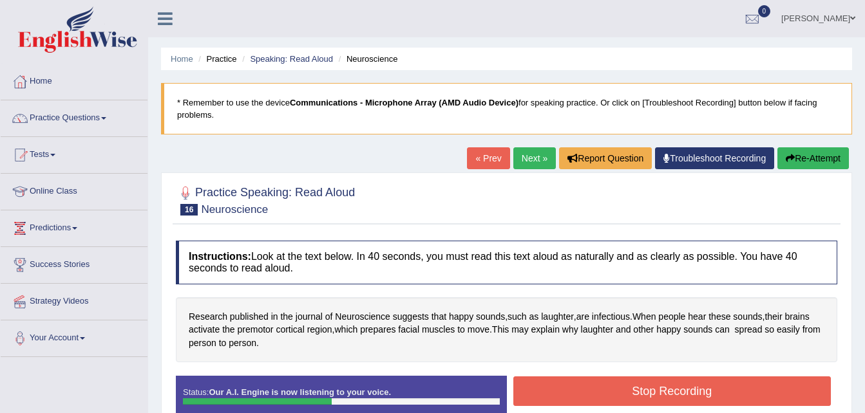
click at [568, 394] on button "Stop Recording" at bounding box center [672, 392] width 318 height 30
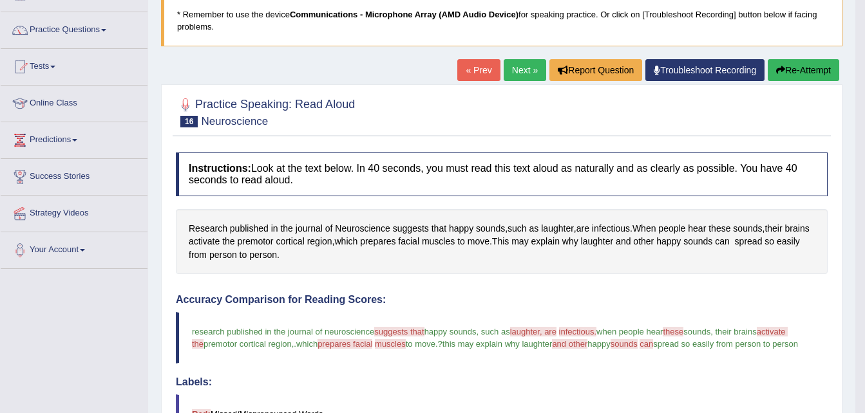
scroll to position [86, 0]
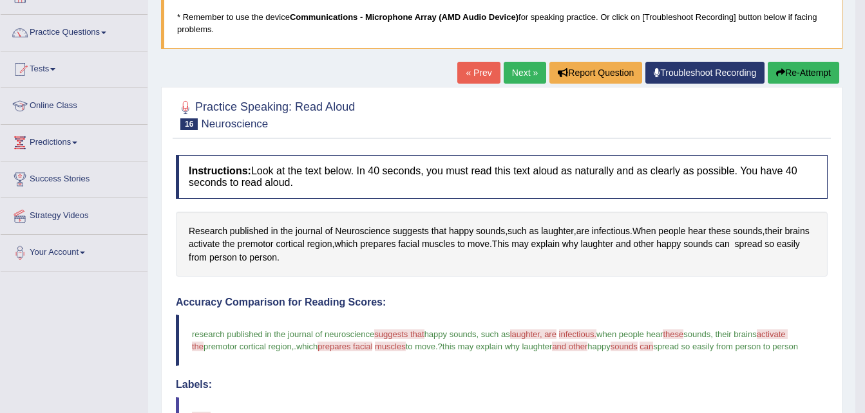
click at [821, 75] on button "Re-Attempt" at bounding box center [803, 73] width 71 height 22
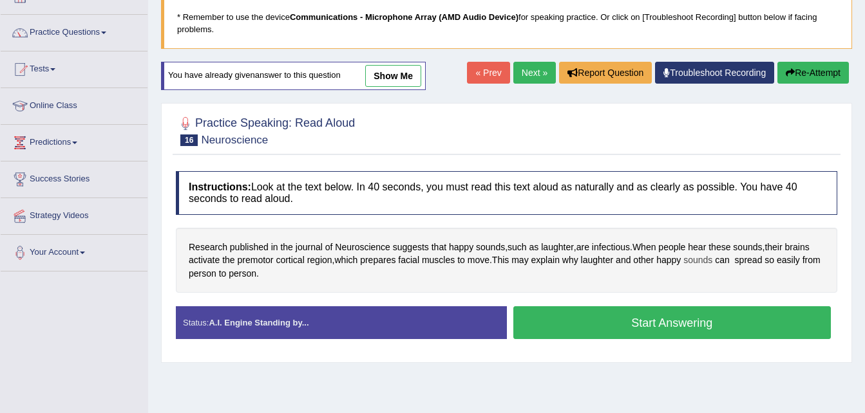
scroll to position [86, 0]
click at [666, 320] on button "Start Answering" at bounding box center [672, 323] width 318 height 33
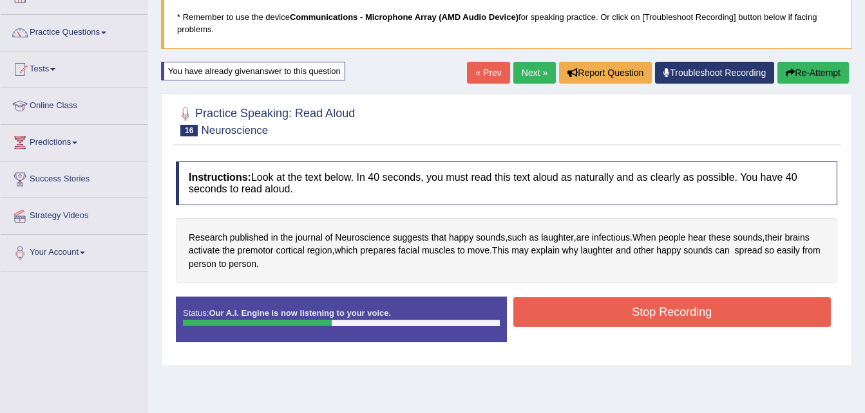
click at [666, 320] on button "Stop Recording" at bounding box center [672, 313] width 318 height 30
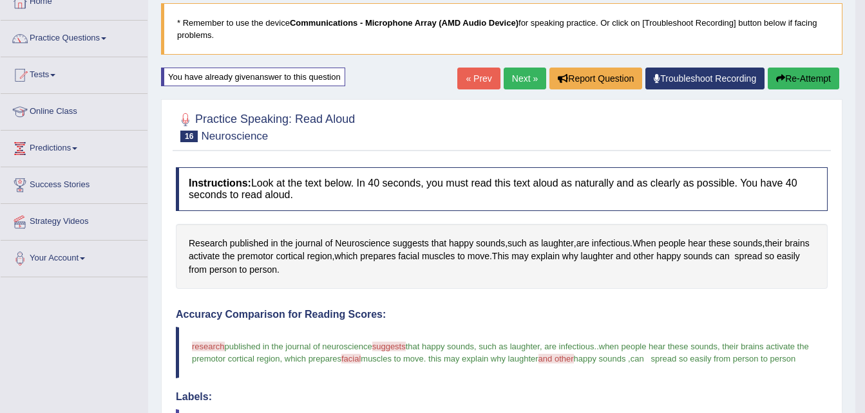
scroll to position [0, 0]
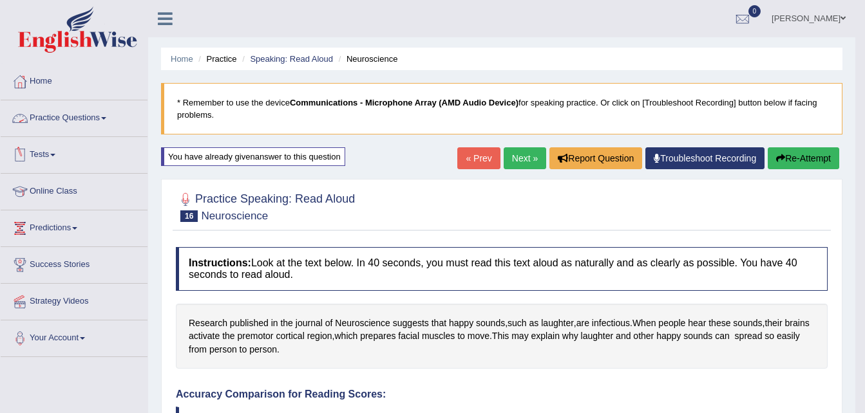
click at [98, 118] on link "Practice Questions" at bounding box center [74, 116] width 147 height 32
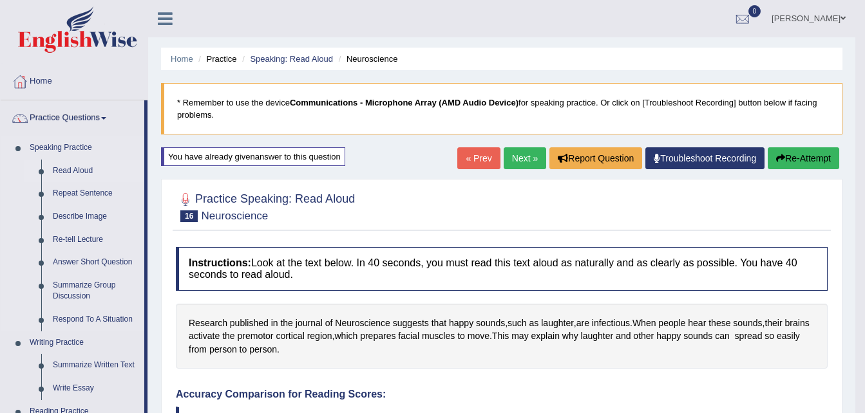
click at [77, 170] on link "Read Aloud" at bounding box center [95, 171] width 97 height 23
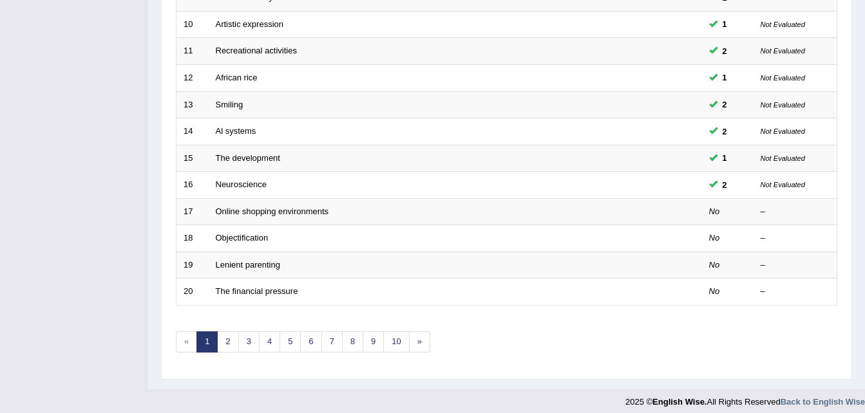
scroll to position [429, 0]
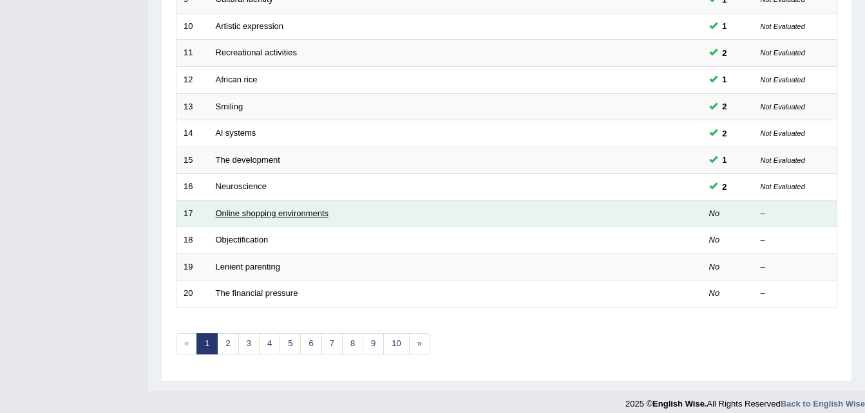
click at [277, 214] on link "Online shopping environments" at bounding box center [272, 214] width 113 height 10
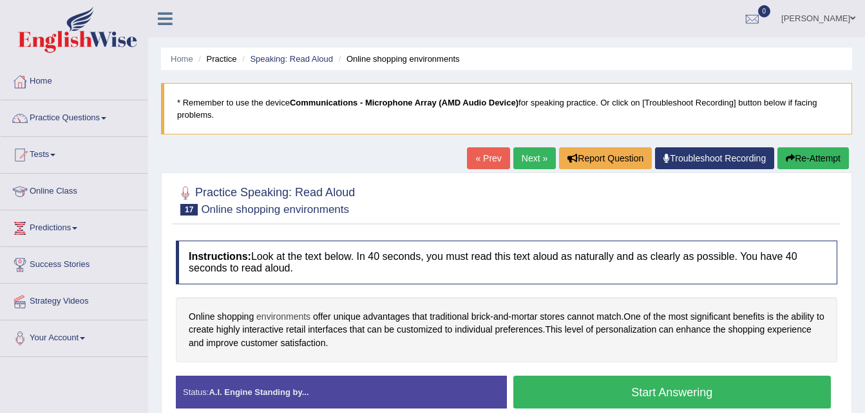
click at [274, 314] on span "environments" at bounding box center [283, 317] width 54 height 14
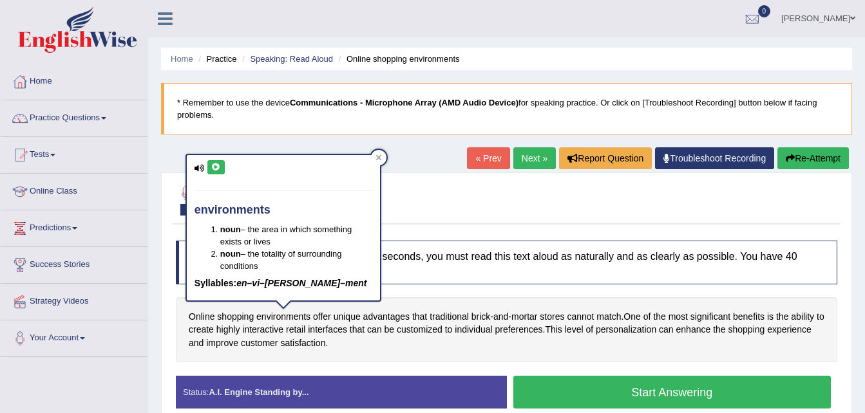
click at [214, 166] on icon at bounding box center [216, 168] width 10 height 8
click at [471, 357] on div "Online shopping environments offer unique advantages that traditional brick - a…" at bounding box center [506, 331] width 661 height 66
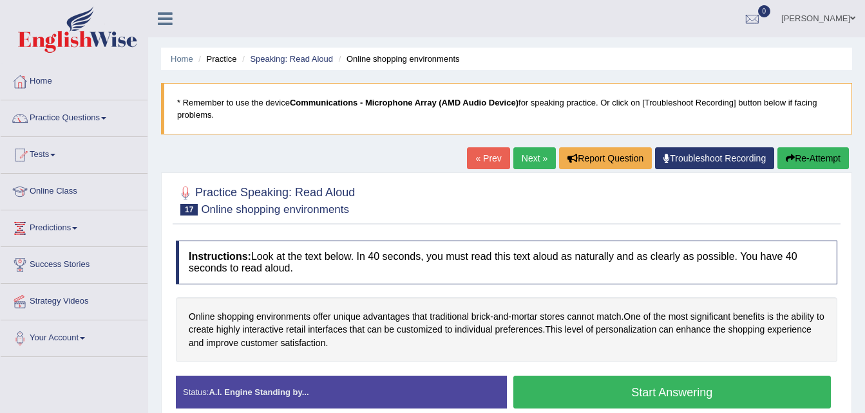
click at [593, 390] on button "Start Answering" at bounding box center [672, 392] width 318 height 33
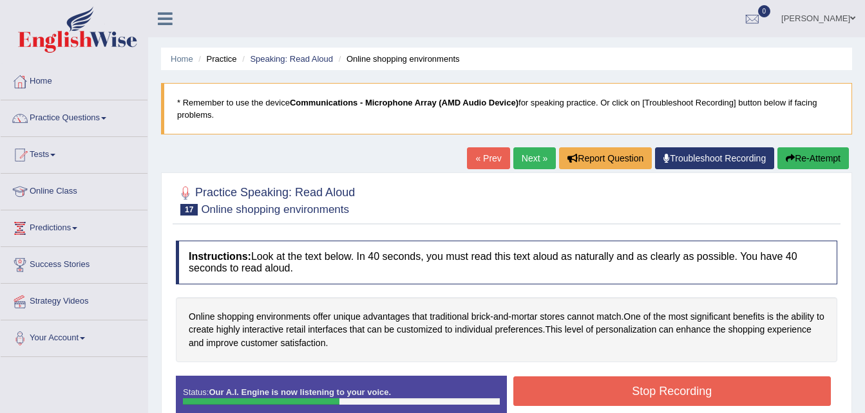
click at [593, 390] on button "Stop Recording" at bounding box center [672, 392] width 318 height 30
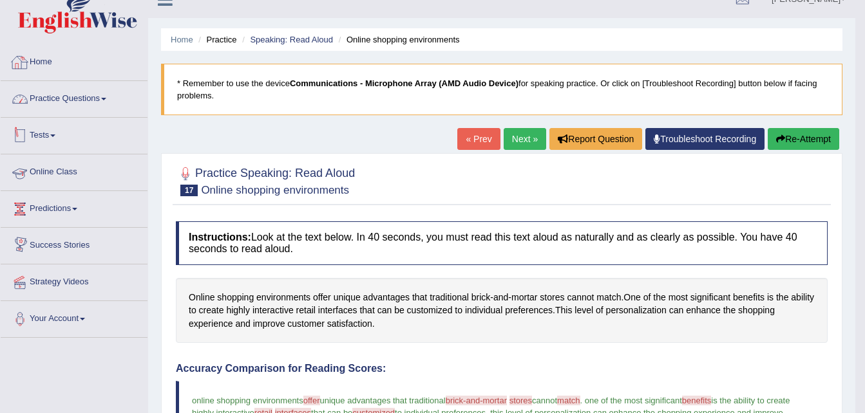
scroll to position [19, 0]
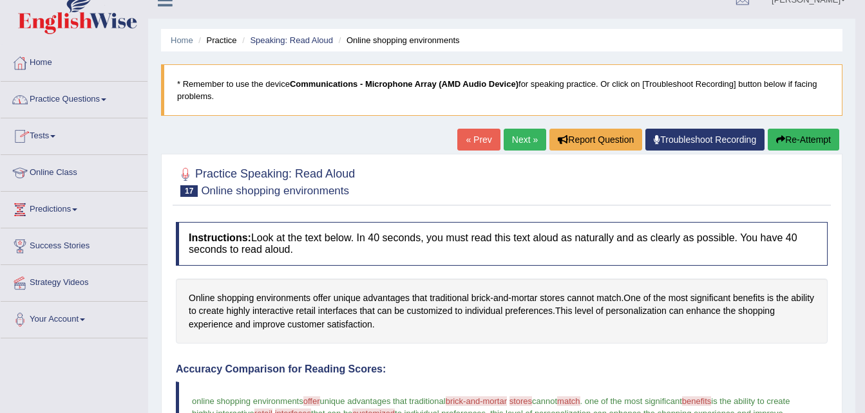
click at [66, 100] on link "Practice Questions" at bounding box center [74, 98] width 147 height 32
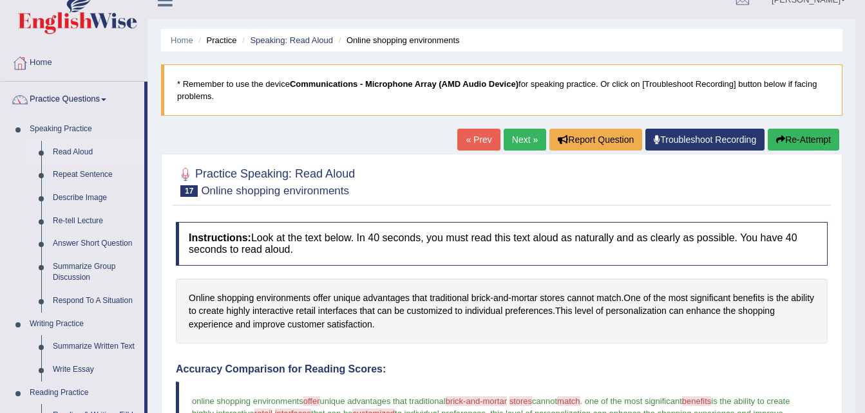
click at [79, 150] on link "Read Aloud" at bounding box center [95, 152] width 97 height 23
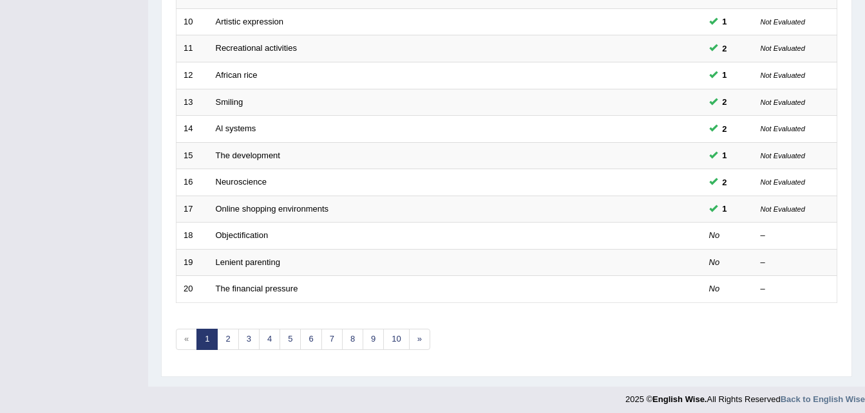
scroll to position [433, 0]
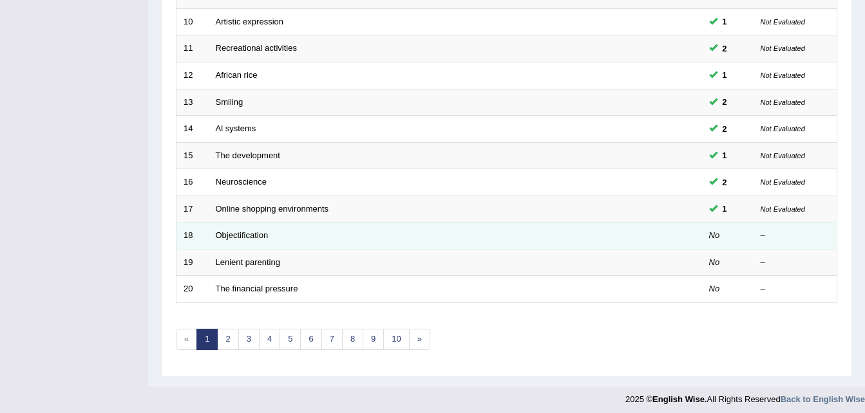
click at [249, 241] on td "Objectification" at bounding box center [407, 236] width 397 height 27
click at [245, 232] on link "Objectification" at bounding box center [242, 236] width 53 height 10
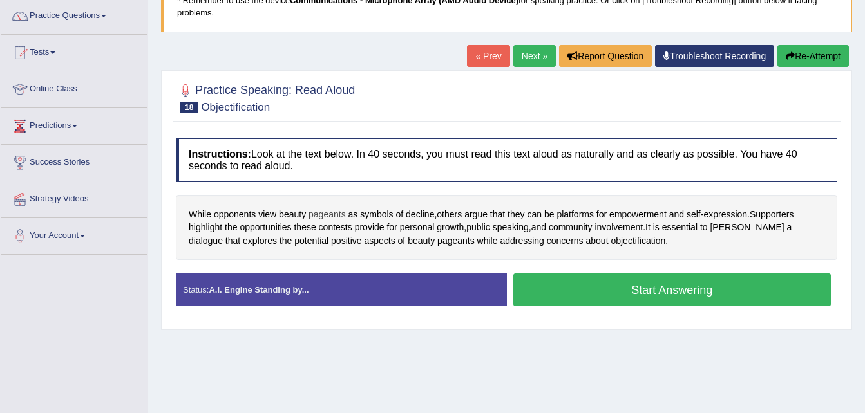
click at [334, 213] on span "pageants" at bounding box center [326, 215] width 37 height 14
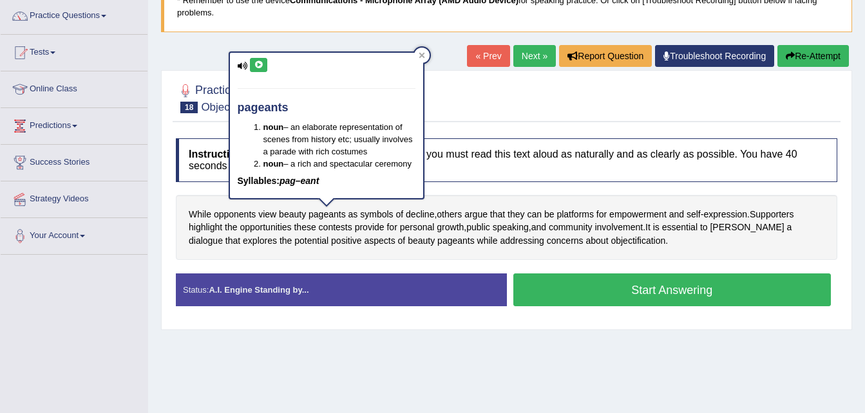
click at [257, 67] on icon at bounding box center [259, 65] width 10 height 8
click at [431, 50] on div "Home Practice Speaking: Read Aloud Objectification * Remember to use the device…" at bounding box center [506, 220] width 717 height 644
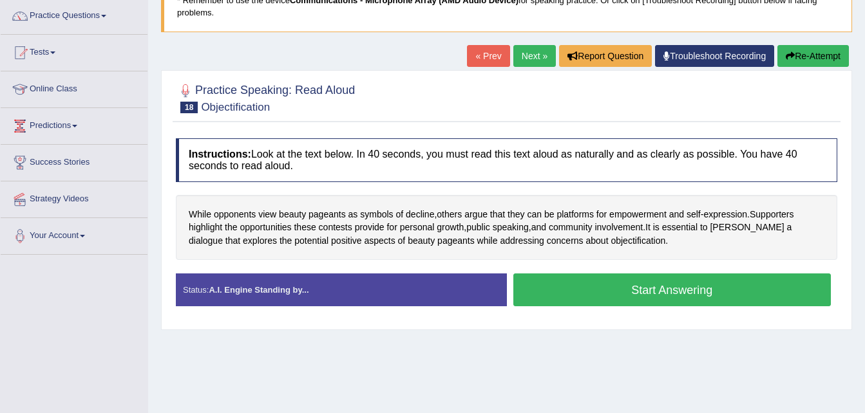
click at [608, 289] on button "Start Answering" at bounding box center [672, 290] width 318 height 33
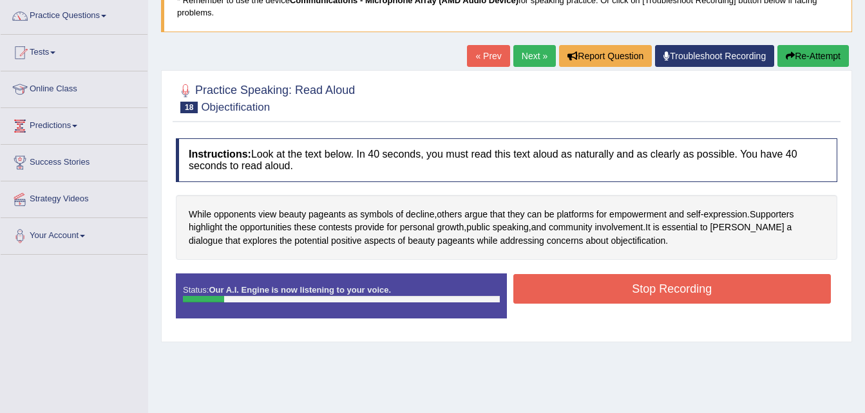
click at [812, 55] on button "Re-Attempt" at bounding box center [812, 56] width 71 height 22
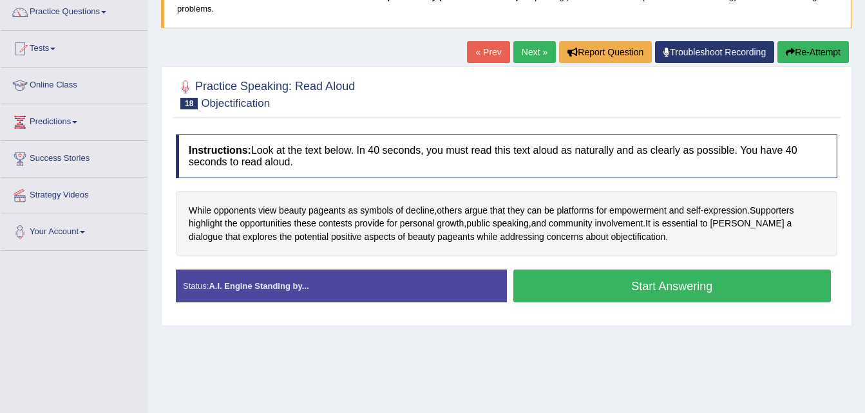
click at [720, 293] on button "Start Answering" at bounding box center [672, 286] width 318 height 33
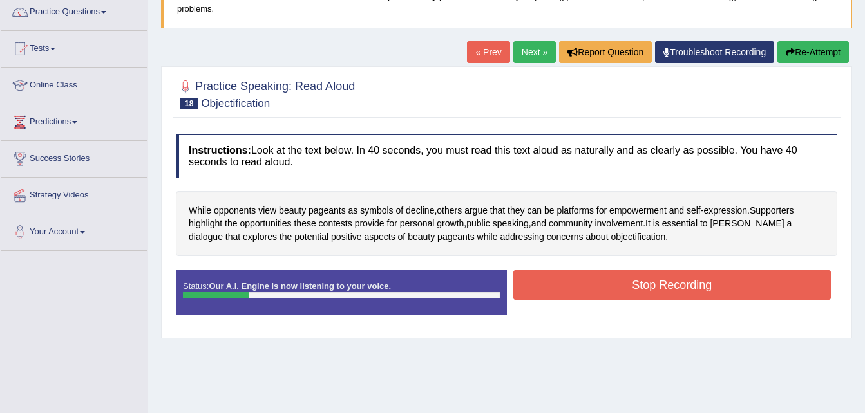
click at [805, 52] on button "Re-Attempt" at bounding box center [812, 52] width 71 height 22
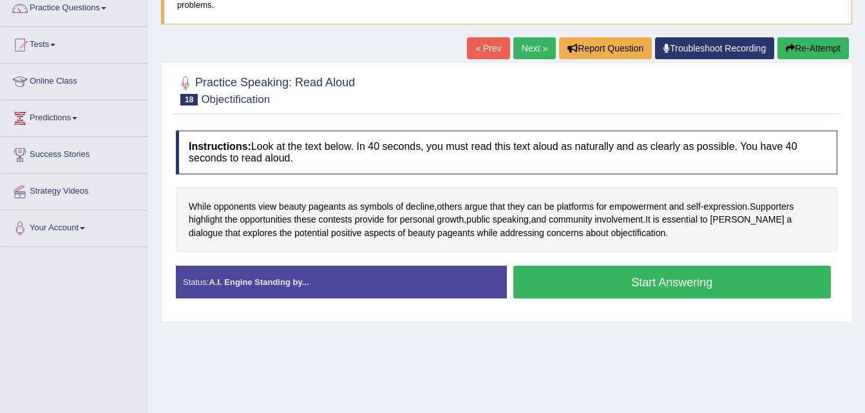
click at [656, 277] on button "Start Answering" at bounding box center [672, 282] width 318 height 33
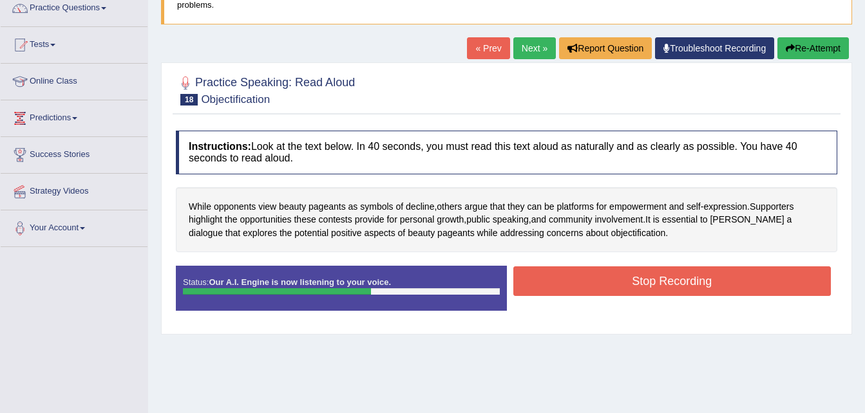
click at [656, 277] on button "Stop Recording" at bounding box center [672, 282] width 318 height 30
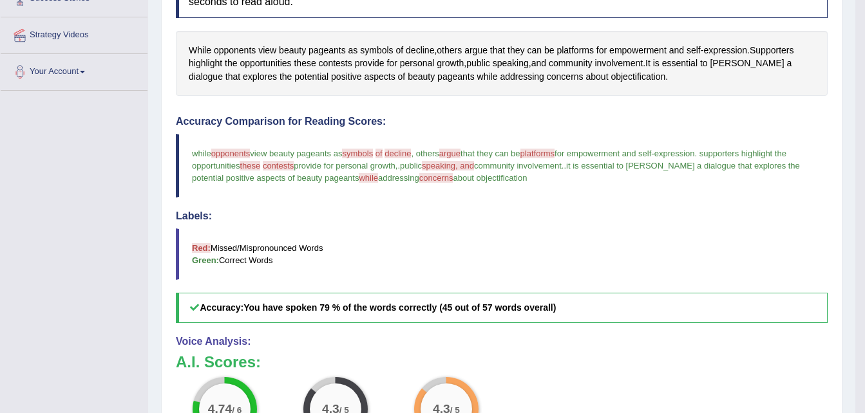
scroll to position [259, 0]
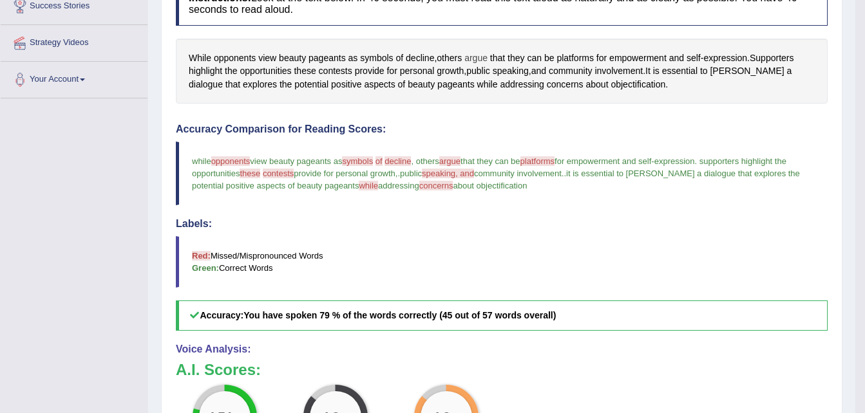
click at [479, 57] on span "argue" at bounding box center [475, 59] width 23 height 14
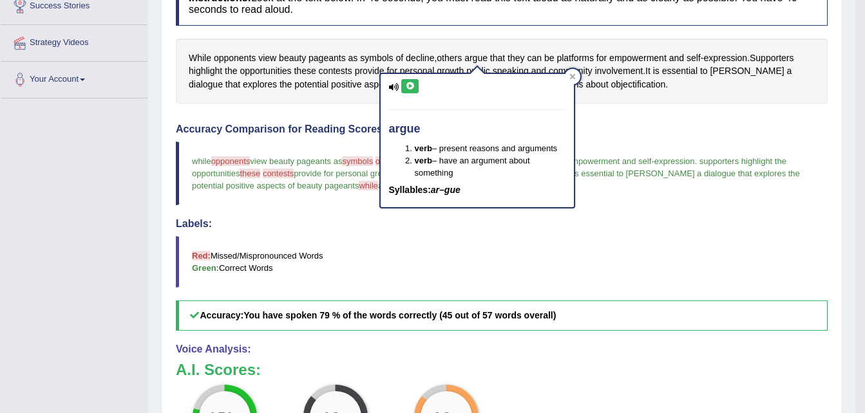
click at [410, 83] on icon at bounding box center [410, 86] width 10 height 8
click at [576, 71] on div at bounding box center [572, 76] width 15 height 15
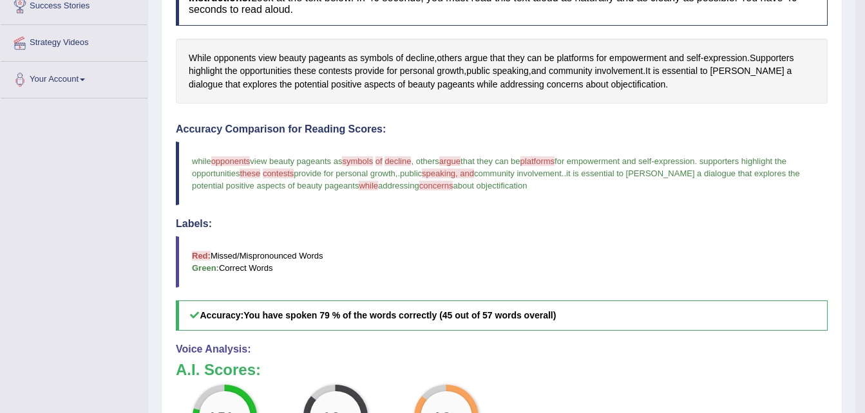
click at [228, 159] on span "opponents" at bounding box center [230, 161] width 39 height 10
click at [237, 52] on span "opponents" at bounding box center [235, 59] width 42 height 14
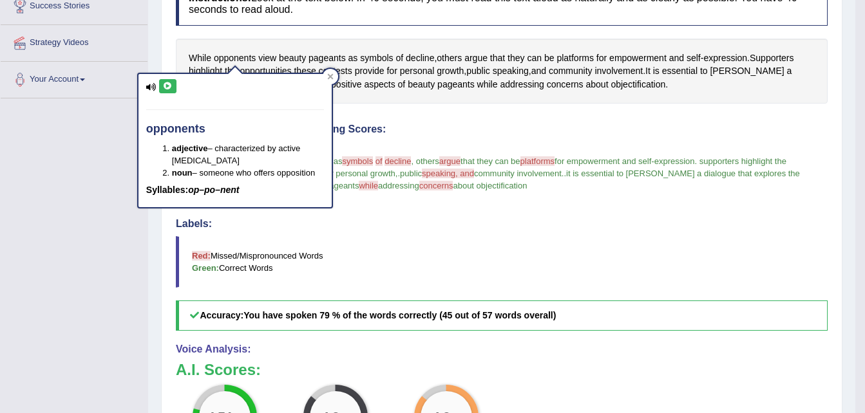
click at [163, 88] on icon at bounding box center [168, 86] width 10 height 8
click at [443, 129] on h4 "Accuracy Comparison for Reading Scores:" at bounding box center [502, 130] width 652 height 12
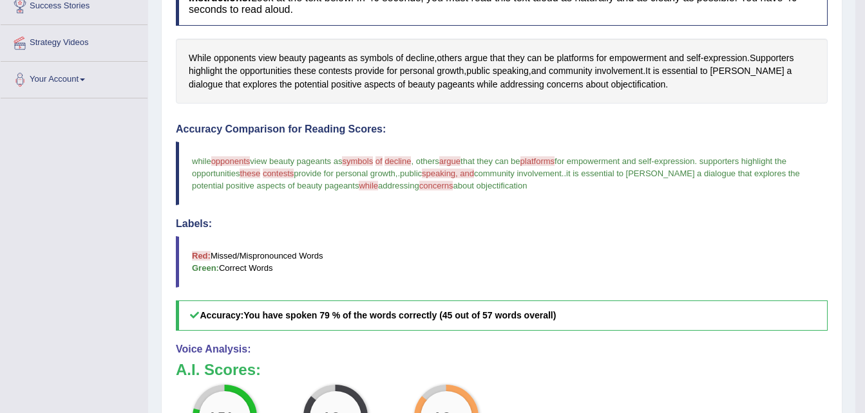
click at [364, 165] on span "symbols" at bounding box center [357, 161] width 31 height 10
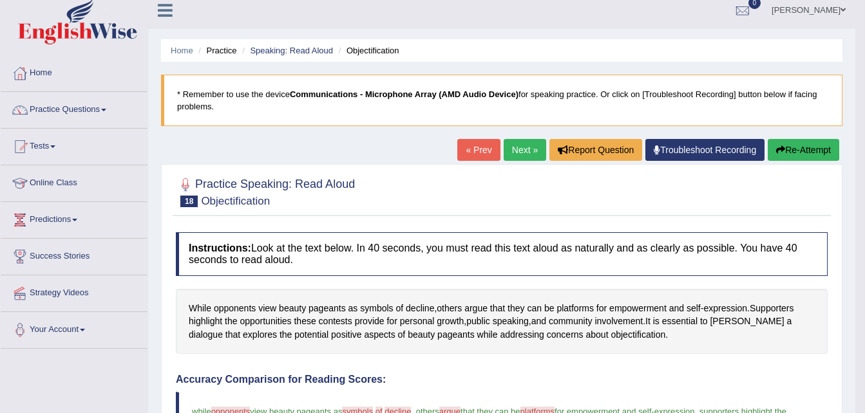
scroll to position [8, 0]
click at [91, 107] on link "Practice Questions" at bounding box center [74, 109] width 147 height 32
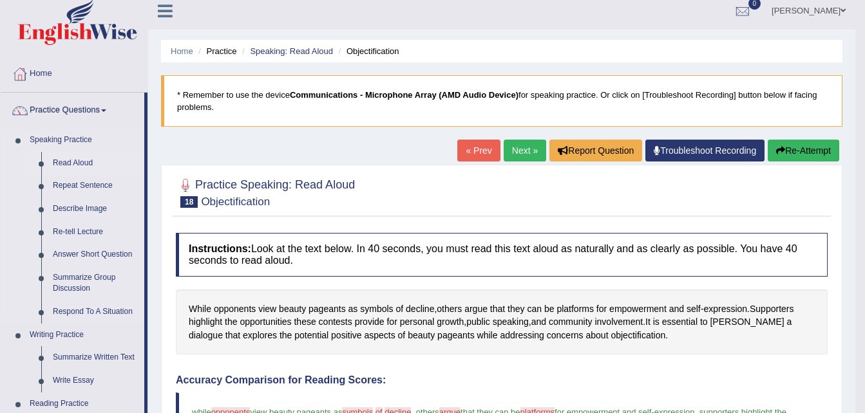
click at [76, 162] on link "Read Aloud" at bounding box center [95, 163] width 97 height 23
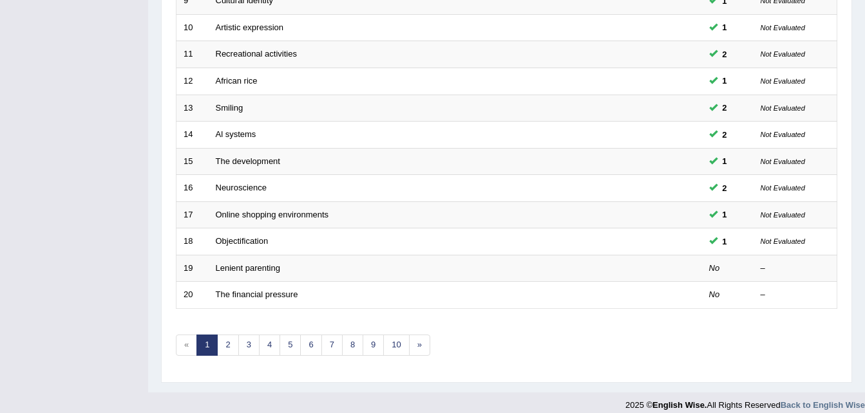
scroll to position [439, 0]
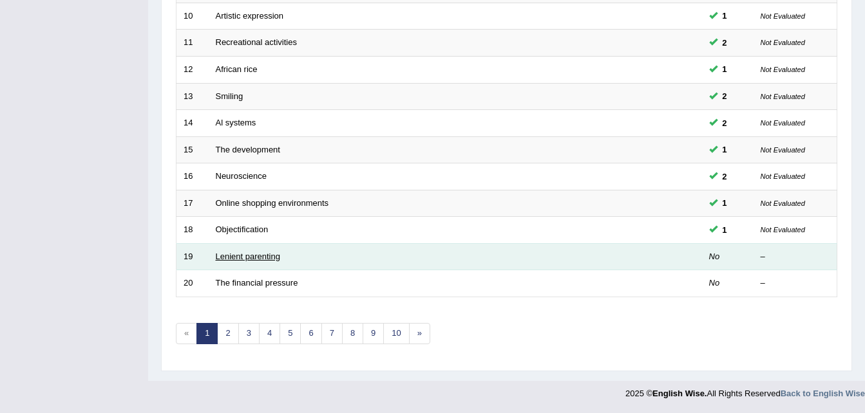
click at [245, 259] on link "Lenient parenting" at bounding box center [248, 257] width 64 height 10
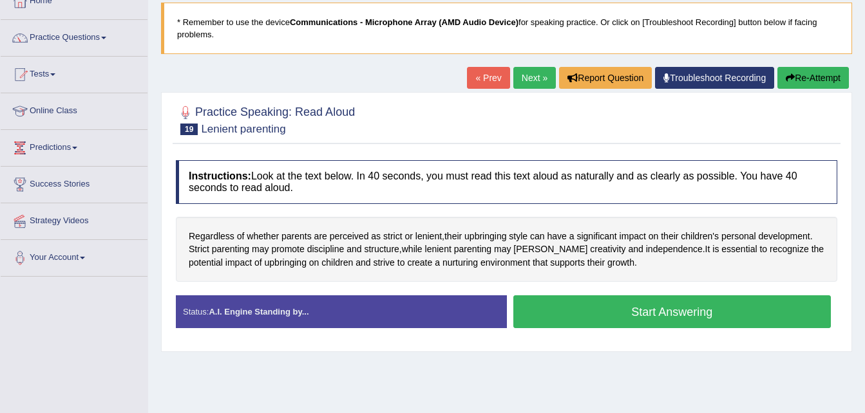
click at [569, 309] on button "Start Answering" at bounding box center [672, 312] width 318 height 33
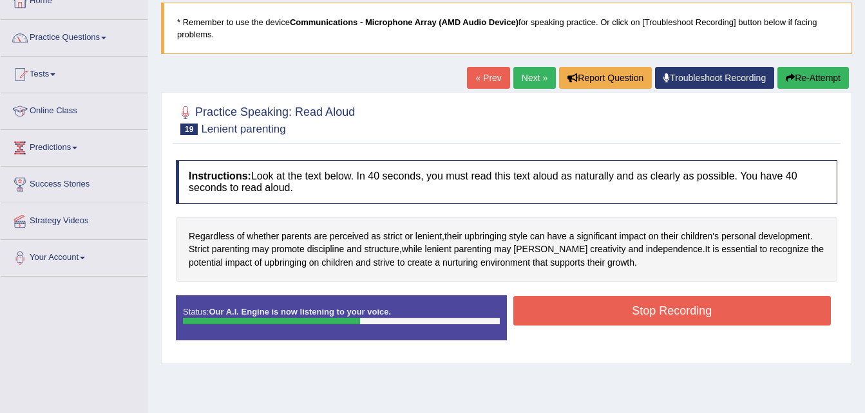
click at [569, 309] on button "Stop Recording" at bounding box center [672, 311] width 318 height 30
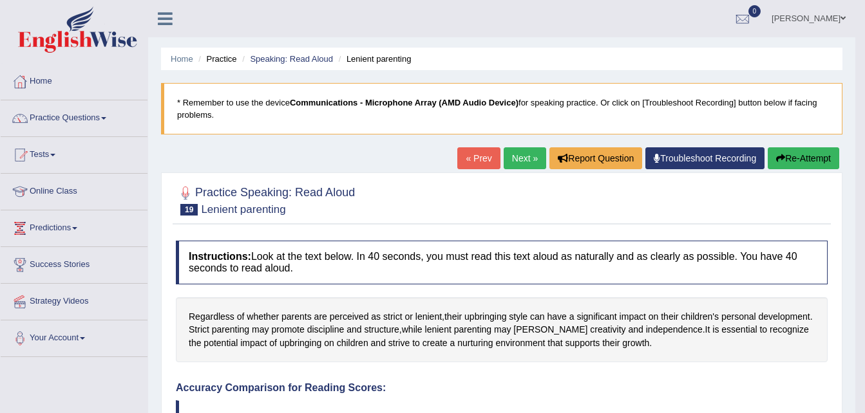
click at [100, 115] on link "Practice Questions" at bounding box center [74, 116] width 147 height 32
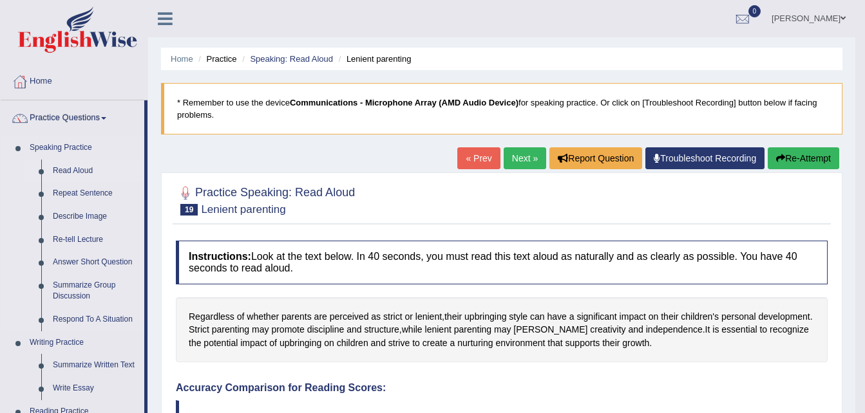
click at [70, 171] on link "Read Aloud" at bounding box center [95, 171] width 97 height 23
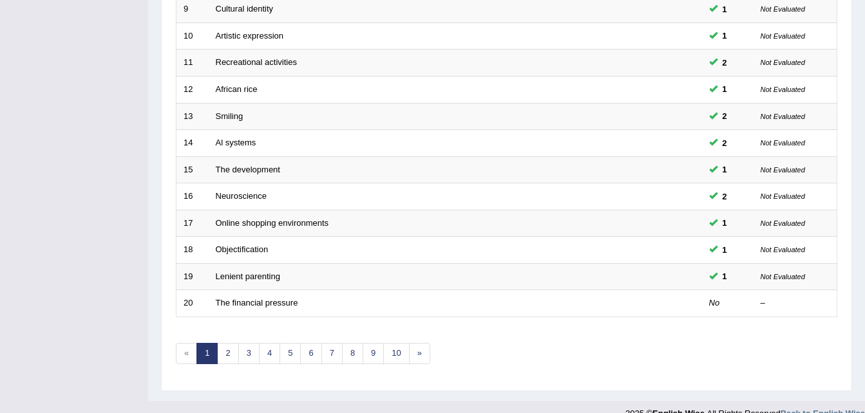
scroll to position [439, 0]
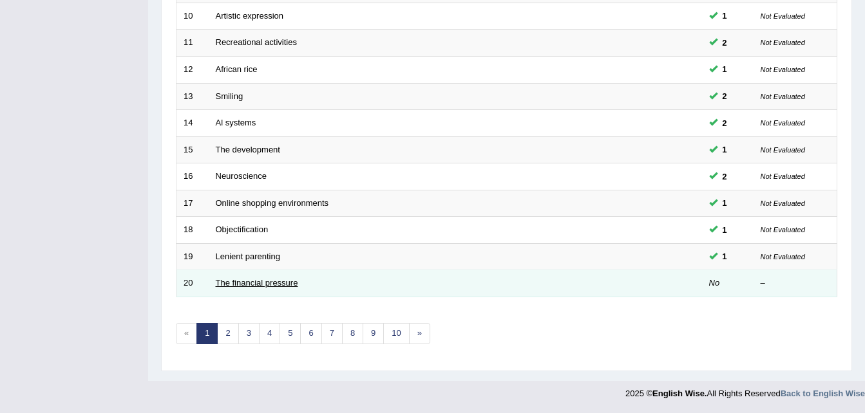
click at [265, 287] on link "The financial pressure" at bounding box center [257, 283] width 82 height 10
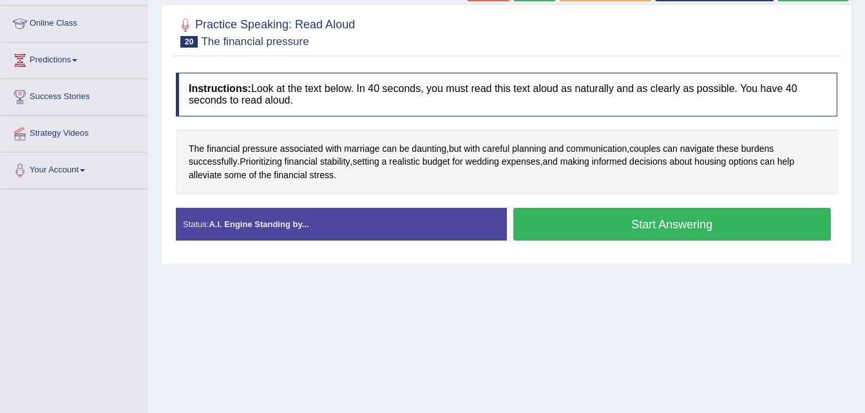
scroll to position [168, 0]
click at [547, 224] on button "Start Answering" at bounding box center [672, 224] width 318 height 33
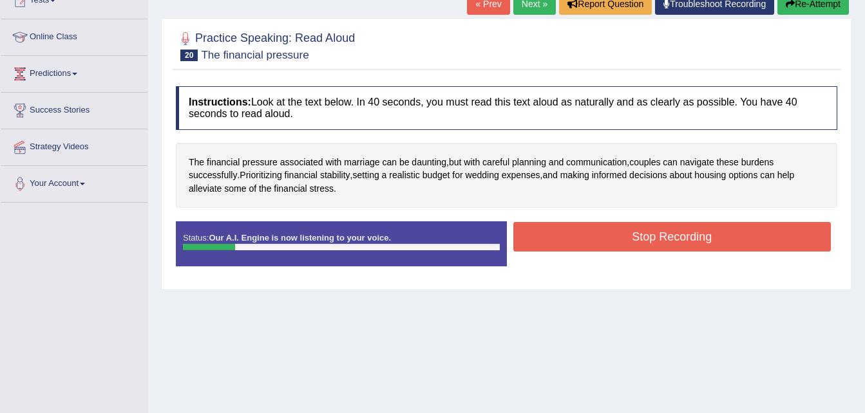
scroll to position [151, 0]
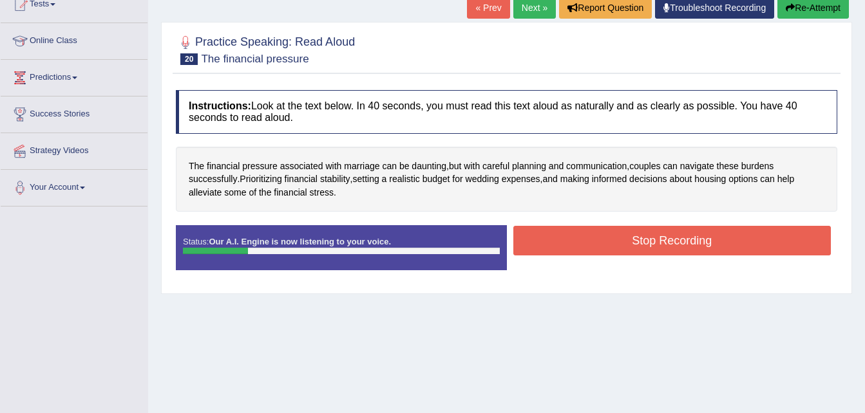
click at [801, 7] on button "Re-Attempt" at bounding box center [812, 8] width 71 height 22
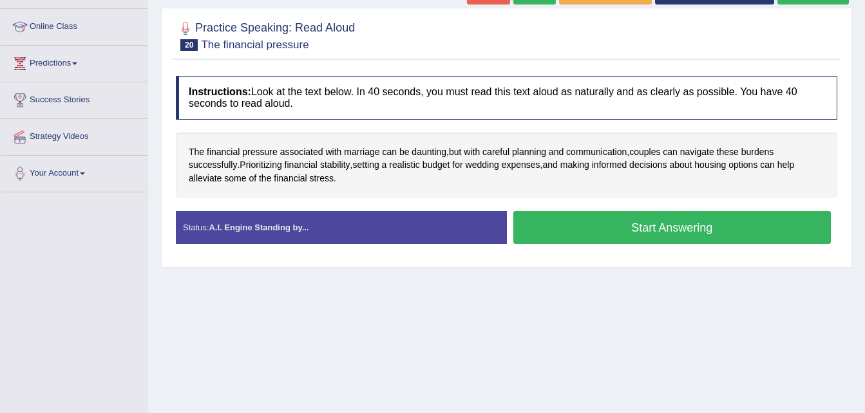
scroll to position [151, 0]
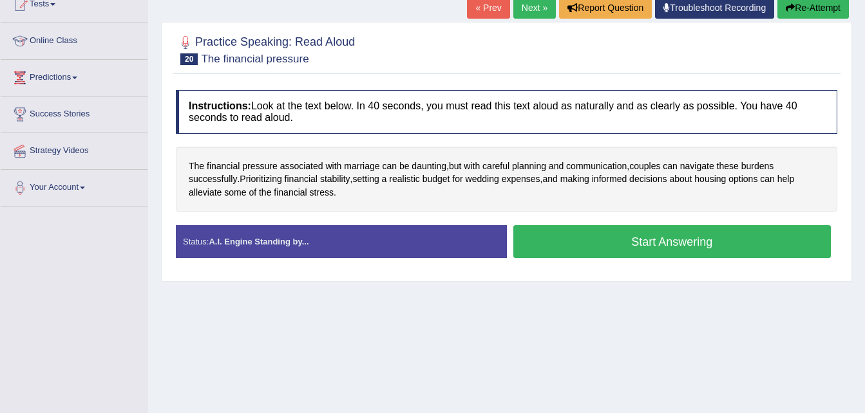
click at [693, 242] on button "Start Answering" at bounding box center [672, 241] width 318 height 33
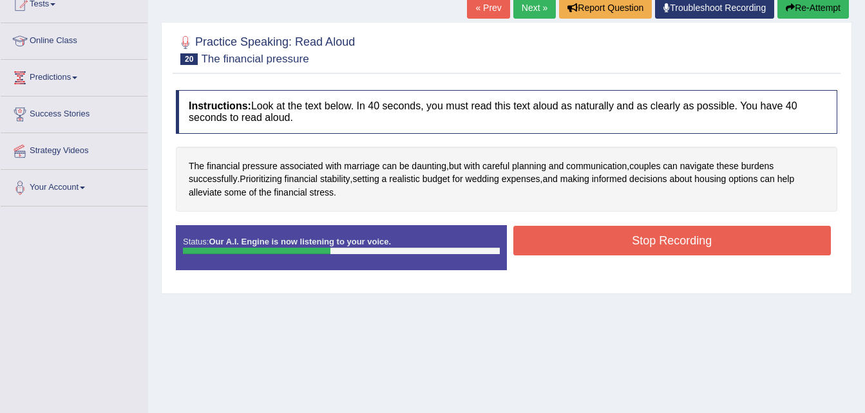
click at [693, 242] on button "Stop Recording" at bounding box center [672, 241] width 318 height 30
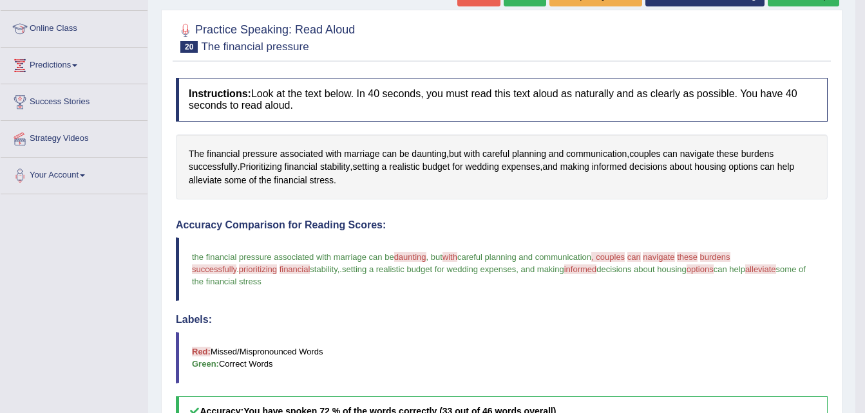
scroll to position [164, 0]
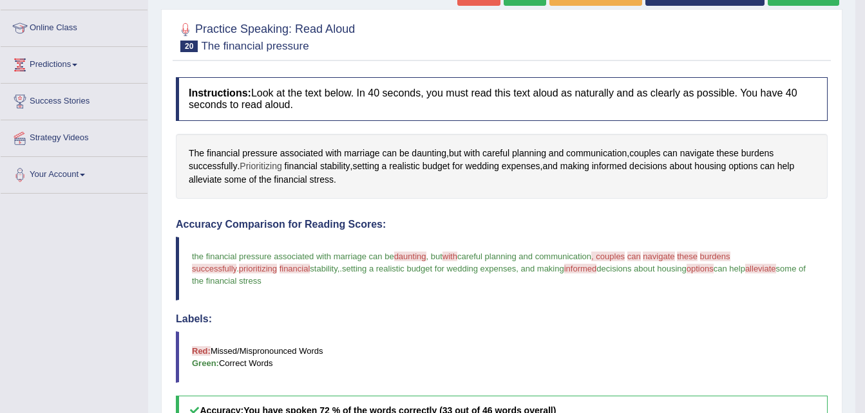
click at [276, 165] on span "Prioritizing" at bounding box center [261, 167] width 42 height 14
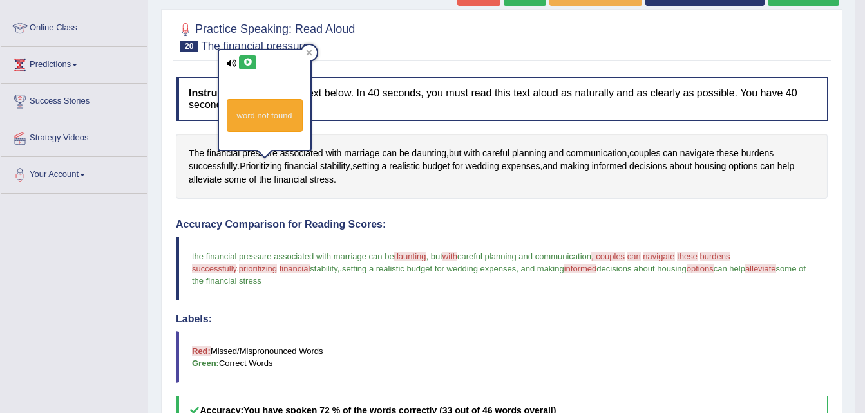
click at [245, 61] on icon at bounding box center [248, 63] width 10 height 8
click at [412, 255] on span "daunting" at bounding box center [410, 257] width 32 height 10
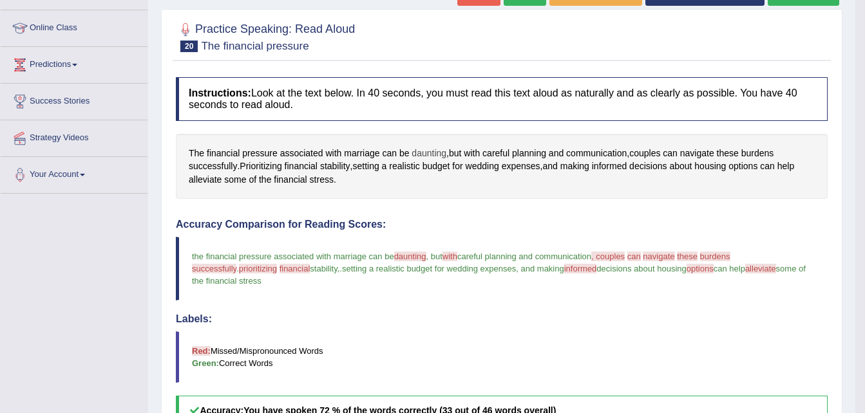
click at [430, 155] on span "daunting" at bounding box center [429, 154] width 35 height 14
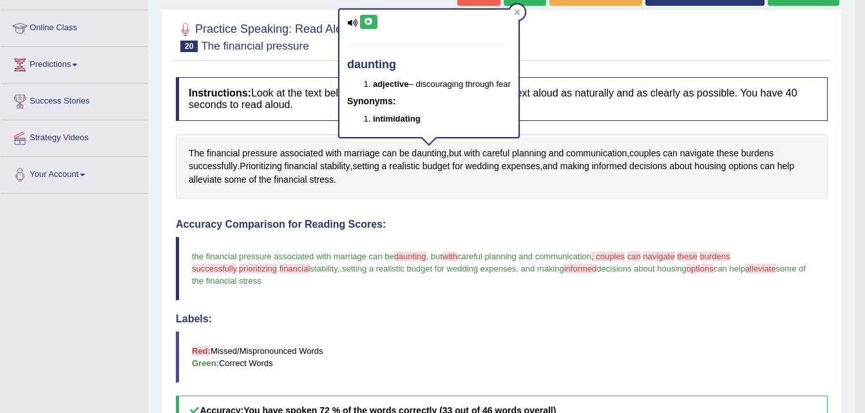
click at [366, 14] on div "daunting adjective – discouraging through fear Synonyms: intimidating" at bounding box center [428, 73] width 179 height 127
click at [370, 17] on button at bounding box center [368, 22] width 17 height 14
click at [236, 264] on span "successfully" at bounding box center [214, 269] width 44 height 10
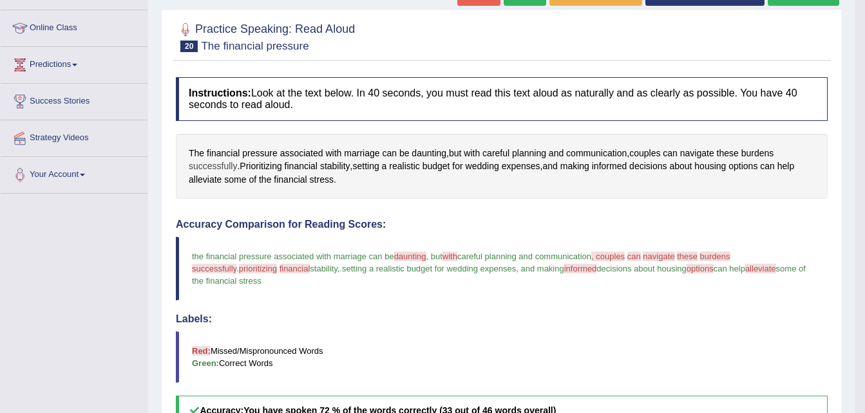
click at [231, 165] on span "successfully" at bounding box center [213, 167] width 48 height 14
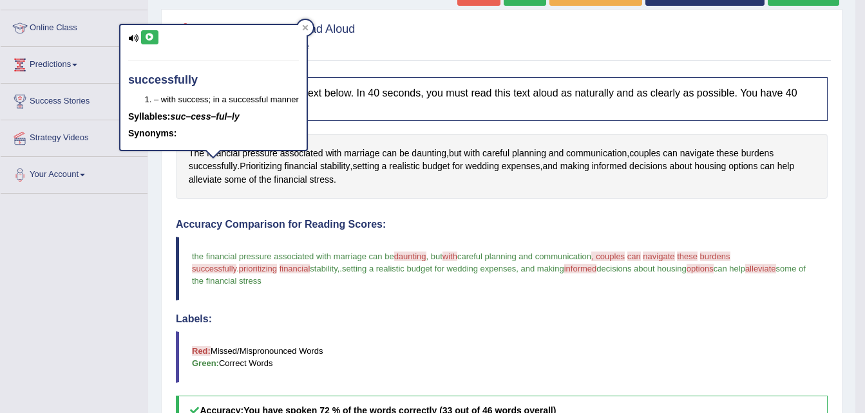
click at [150, 33] on icon at bounding box center [150, 37] width 10 height 8
click at [309, 23] on div at bounding box center [305, 27] width 15 height 15
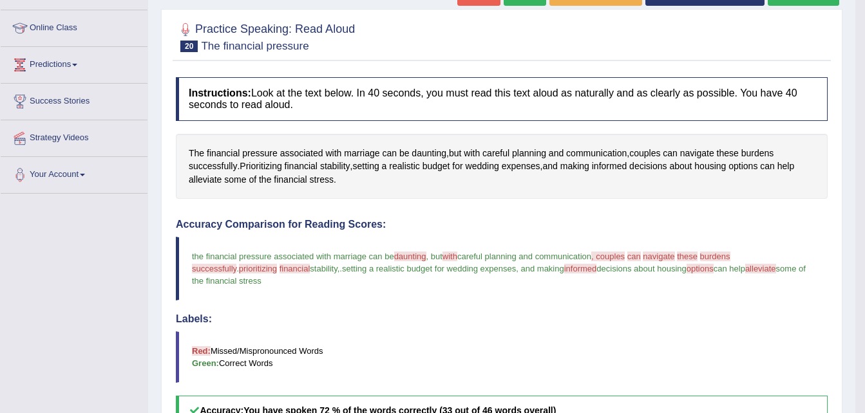
click at [280, 269] on span "financial" at bounding box center [295, 269] width 31 height 10
click at [314, 164] on span "financial" at bounding box center [301, 167] width 33 height 14
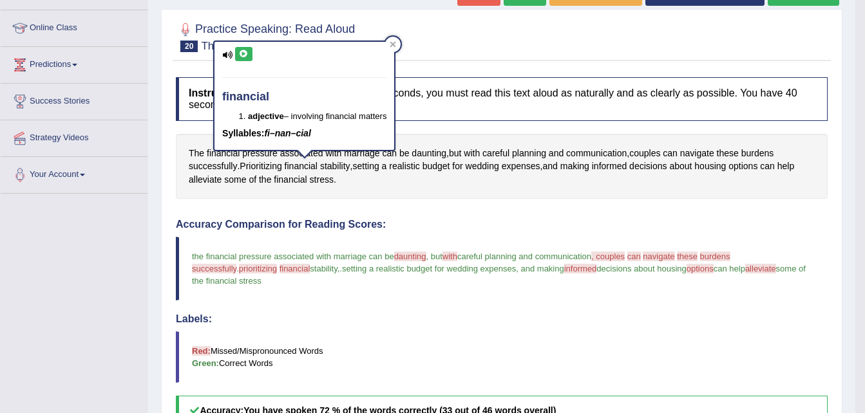
click at [243, 55] on icon at bounding box center [244, 54] width 10 height 8
click at [395, 40] on div at bounding box center [392, 44] width 15 height 15
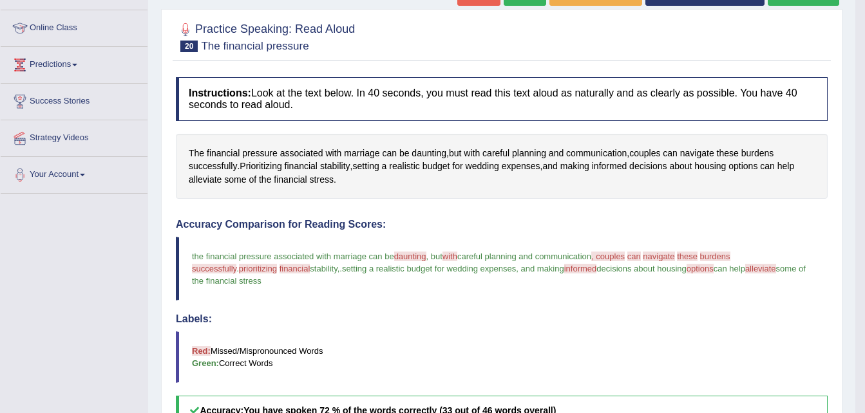
click at [664, 256] on span "navigate" at bounding box center [659, 257] width 32 height 10
click at [705, 150] on span "navigate" at bounding box center [697, 154] width 34 height 14
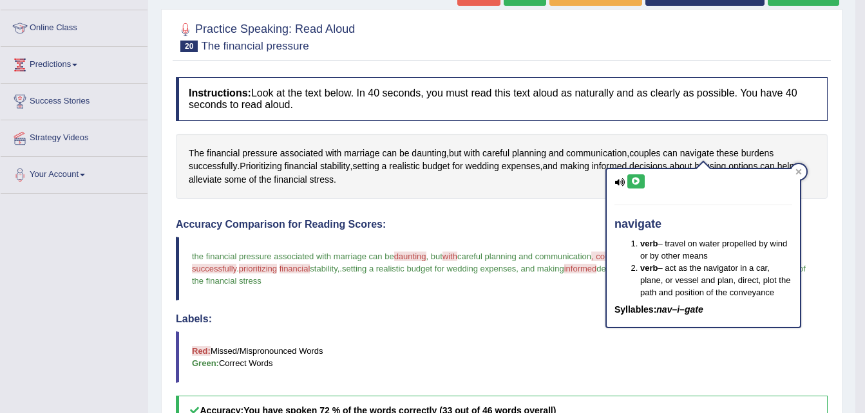
click at [637, 185] on icon at bounding box center [636, 182] width 10 height 8
click at [562, 215] on div "Instructions: Look at the text below. In 40 seconds, you must read this text al…" at bounding box center [502, 375] width 658 height 608
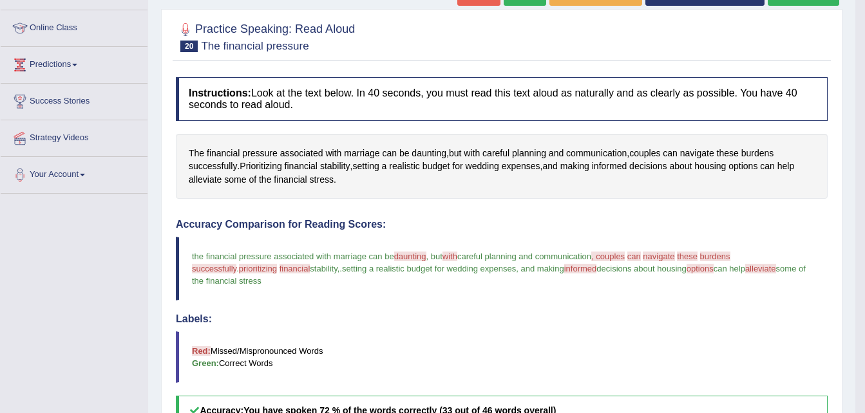
click at [745, 268] on span "alleviate" at bounding box center [760, 269] width 31 height 10
click at [210, 182] on span "alleviate" at bounding box center [205, 180] width 33 height 14
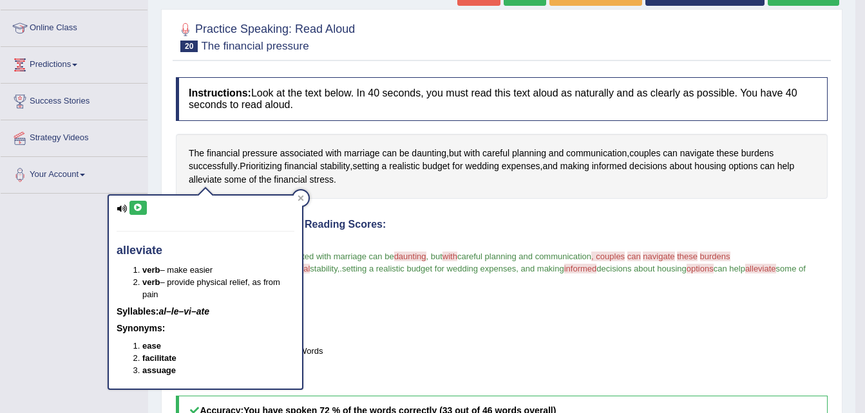
click at [138, 205] on icon at bounding box center [138, 208] width 10 height 8
click at [430, 193] on div "The financial pressure associated with marriage can be daunting , but with care…" at bounding box center [502, 167] width 652 height 66
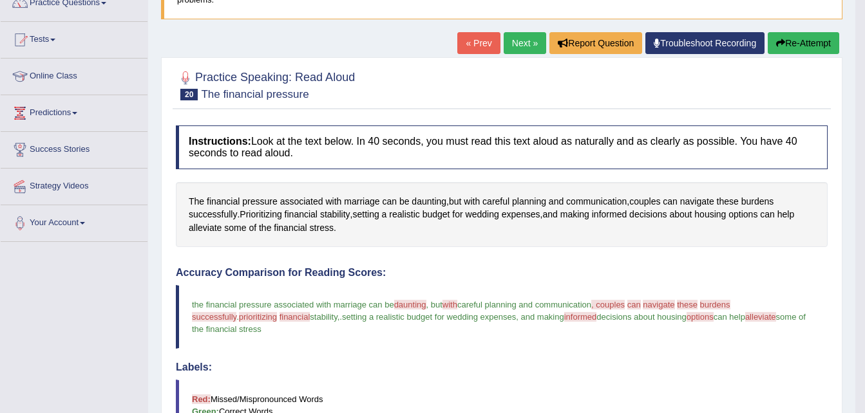
scroll to position [115, 0]
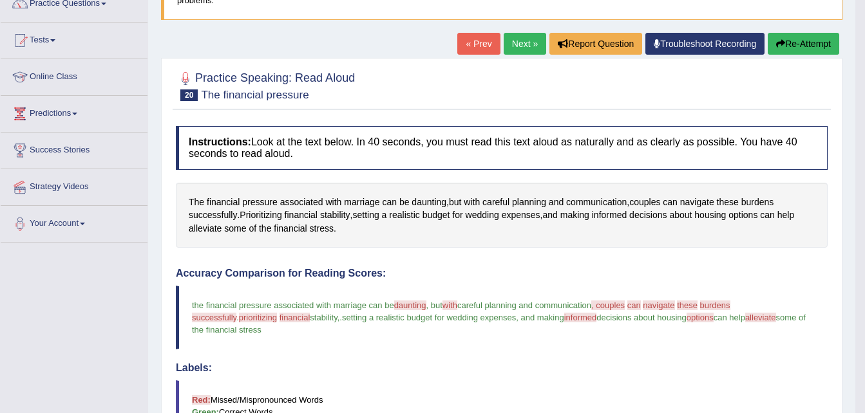
click at [793, 45] on button "Re-Attempt" at bounding box center [803, 44] width 71 height 22
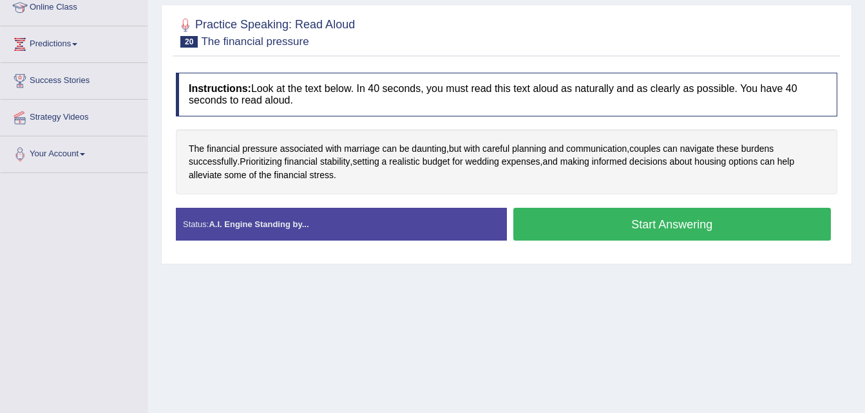
click at [666, 212] on button "Start Answering" at bounding box center [672, 224] width 318 height 33
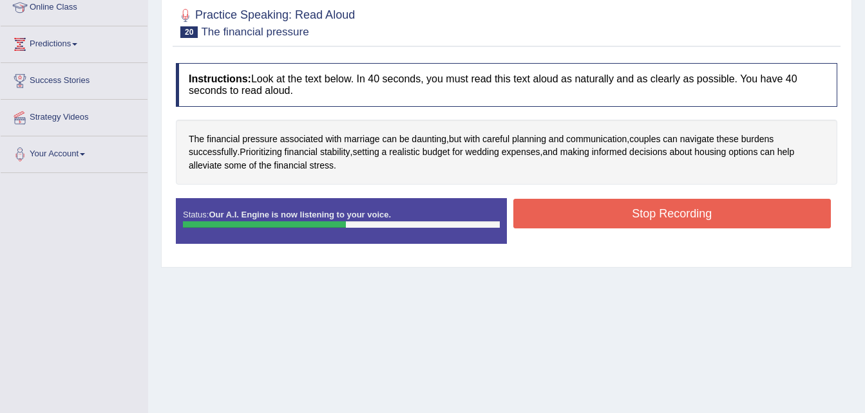
click at [666, 212] on button "Stop Recording" at bounding box center [672, 214] width 318 height 30
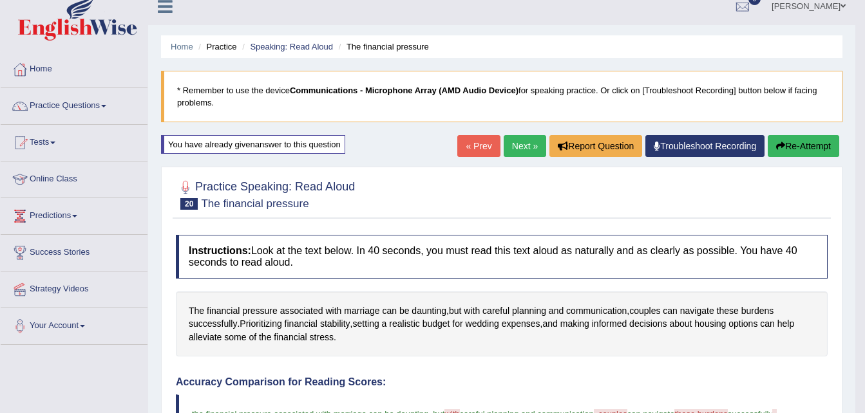
scroll to position [12, 0]
click at [79, 103] on link "Practice Questions" at bounding box center [74, 105] width 147 height 32
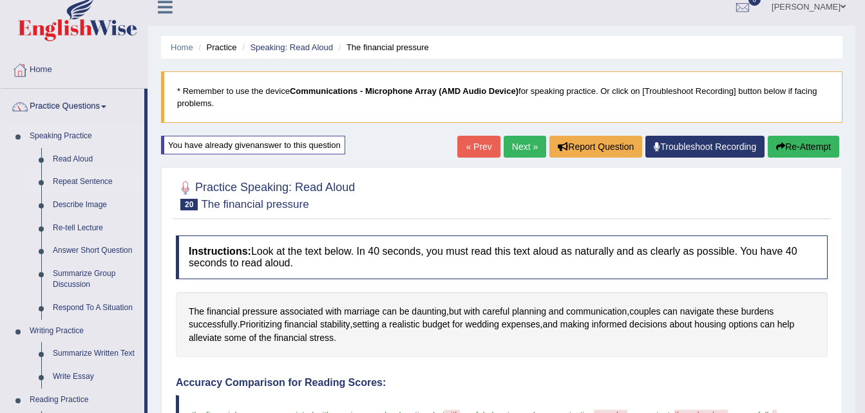
click at [73, 183] on link "Repeat Sentence" at bounding box center [95, 182] width 97 height 23
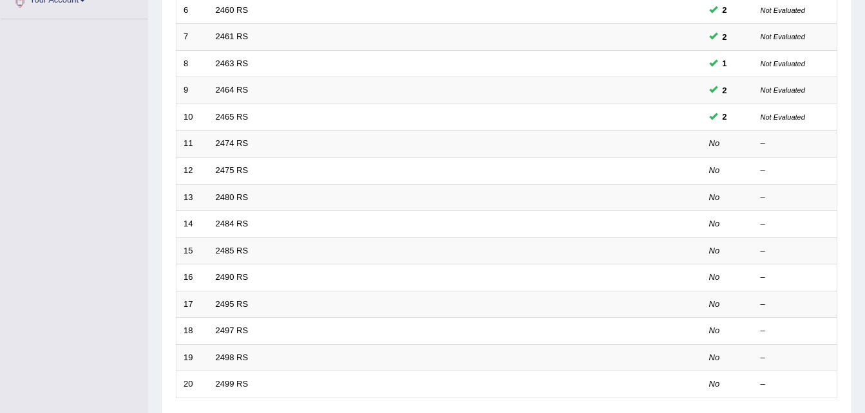
scroll to position [332, 0]
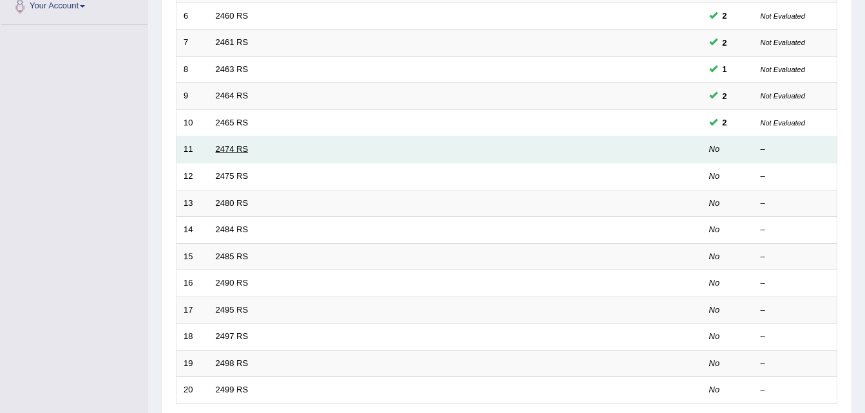
click at [232, 152] on link "2474 RS" at bounding box center [232, 149] width 33 height 10
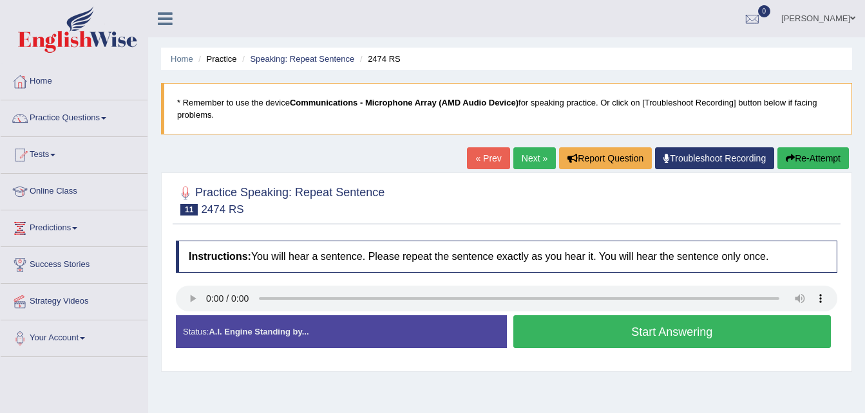
scroll to position [116, 0]
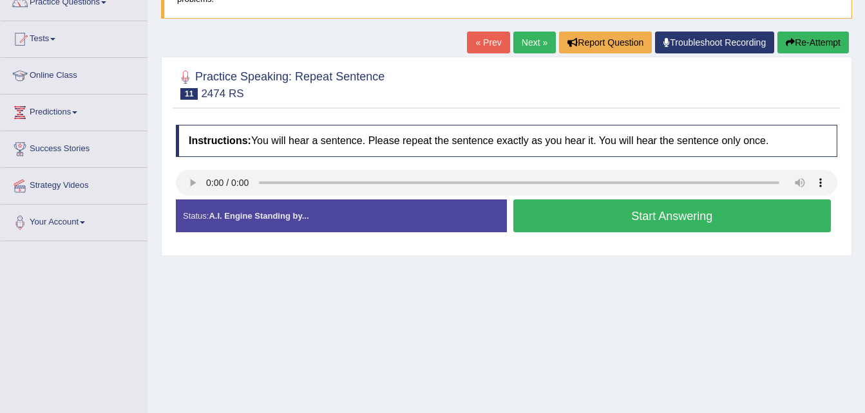
click at [549, 219] on button "Start Answering" at bounding box center [672, 216] width 318 height 33
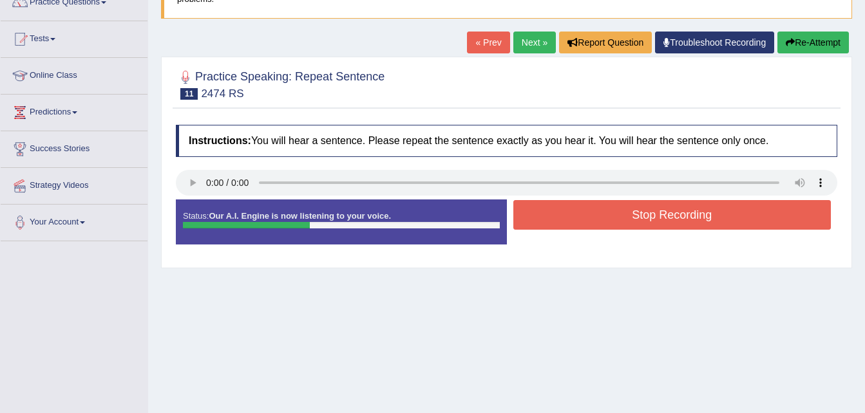
click at [549, 219] on button "Stop Recording" at bounding box center [672, 215] width 318 height 30
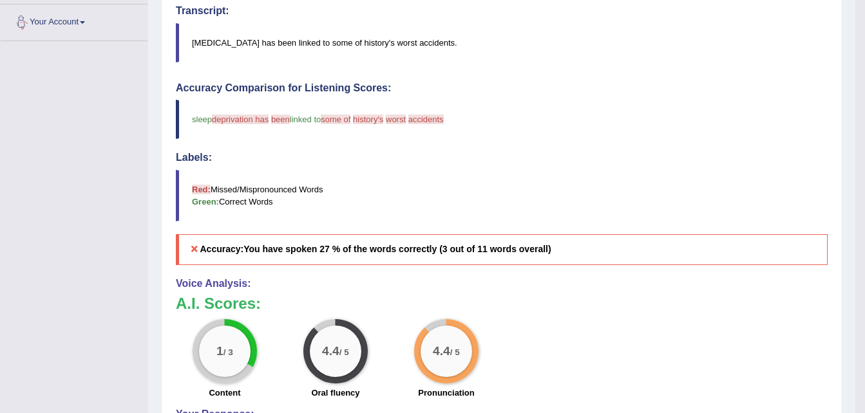
scroll to position [0, 0]
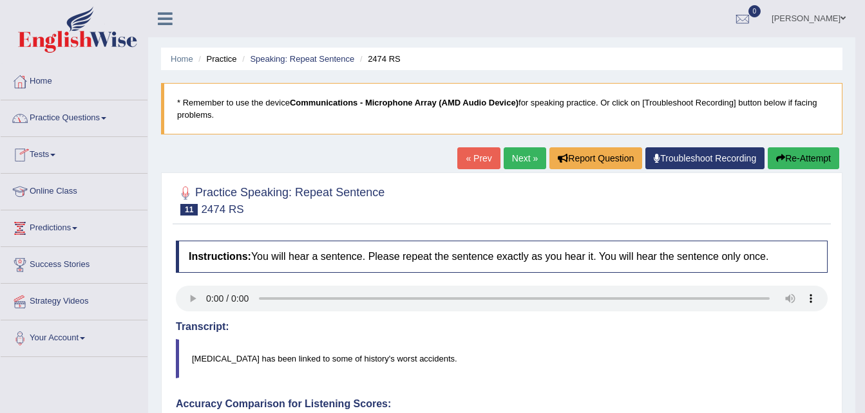
click at [51, 190] on link "Online Class" at bounding box center [74, 190] width 147 height 32
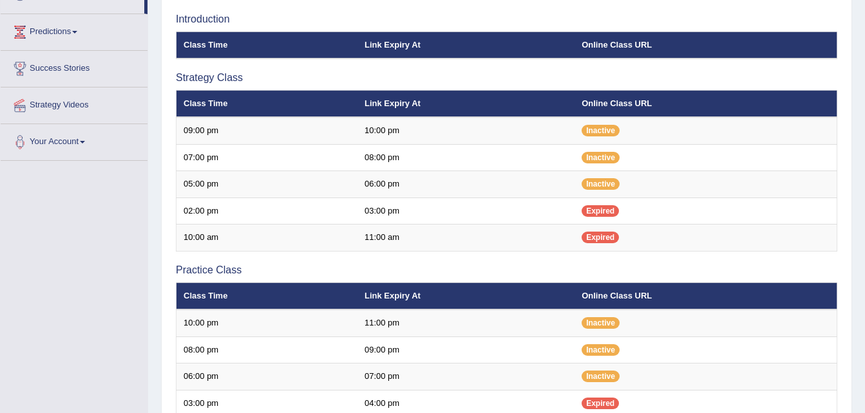
scroll to position [204, 0]
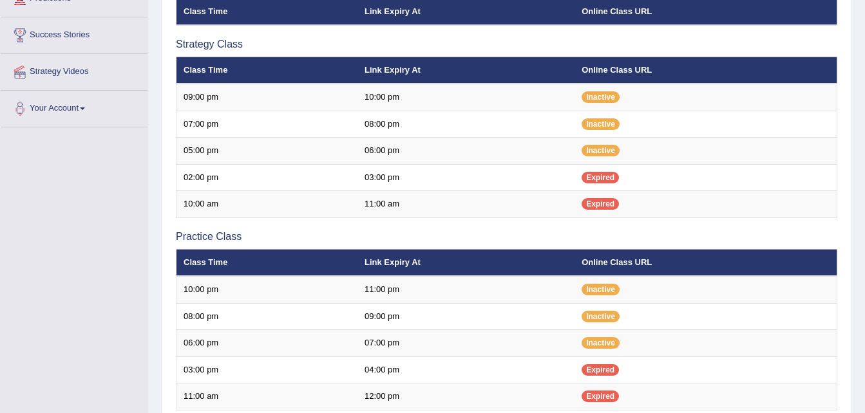
scroll to position [231, 0]
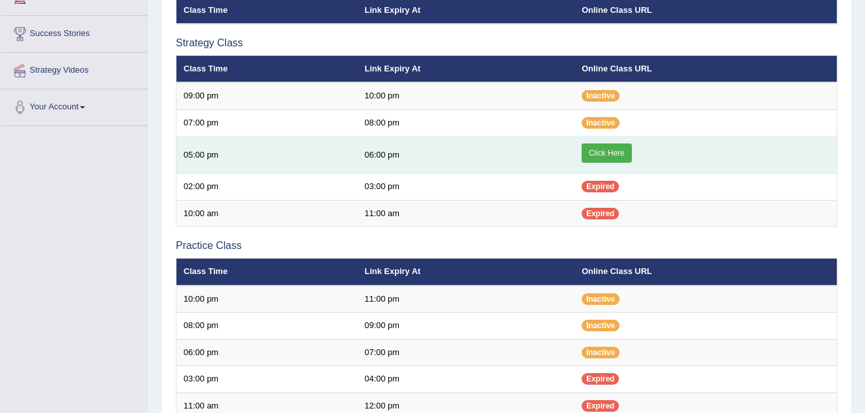
click at [613, 153] on link "Click Here" at bounding box center [607, 153] width 50 height 19
